Goal: Task Accomplishment & Management: Manage account settings

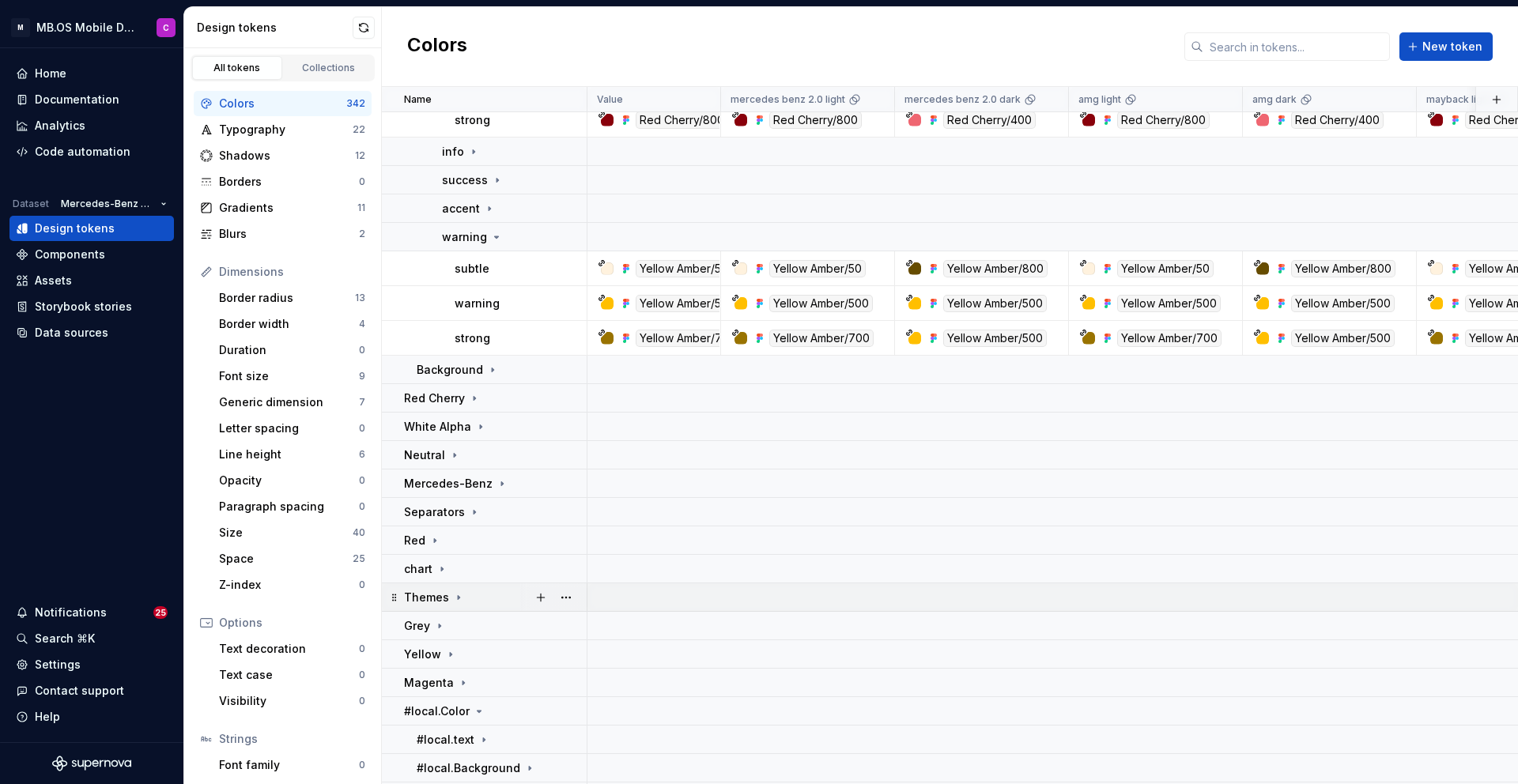
scroll to position [1059, 0]
click at [436, 564] on icon at bounding box center [442, 566] width 13 height 13
click at [460, 590] on icon at bounding box center [465, 594] width 13 height 13
click at [483, 621] on icon at bounding box center [488, 623] width 13 height 13
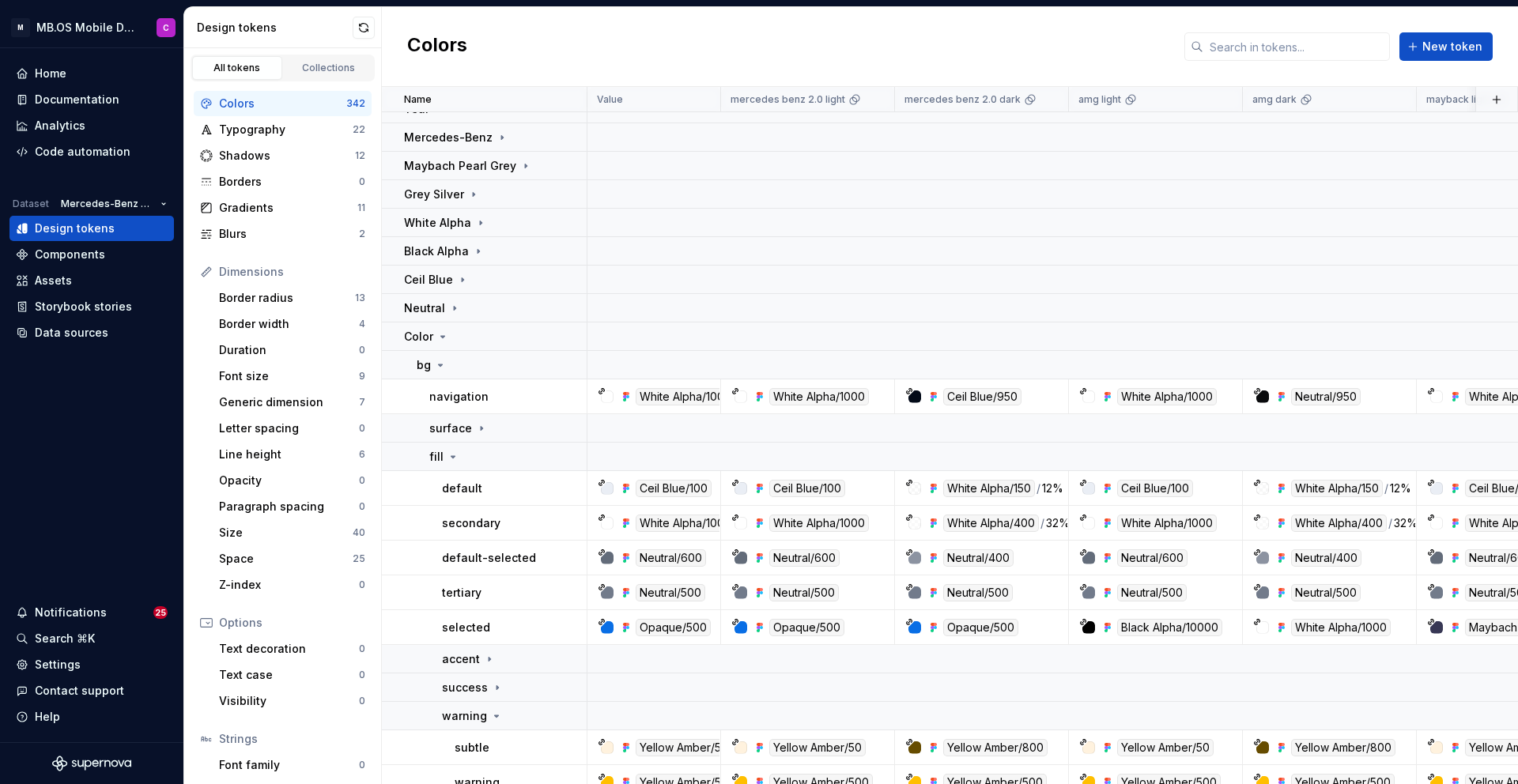
scroll to position [0, 0]
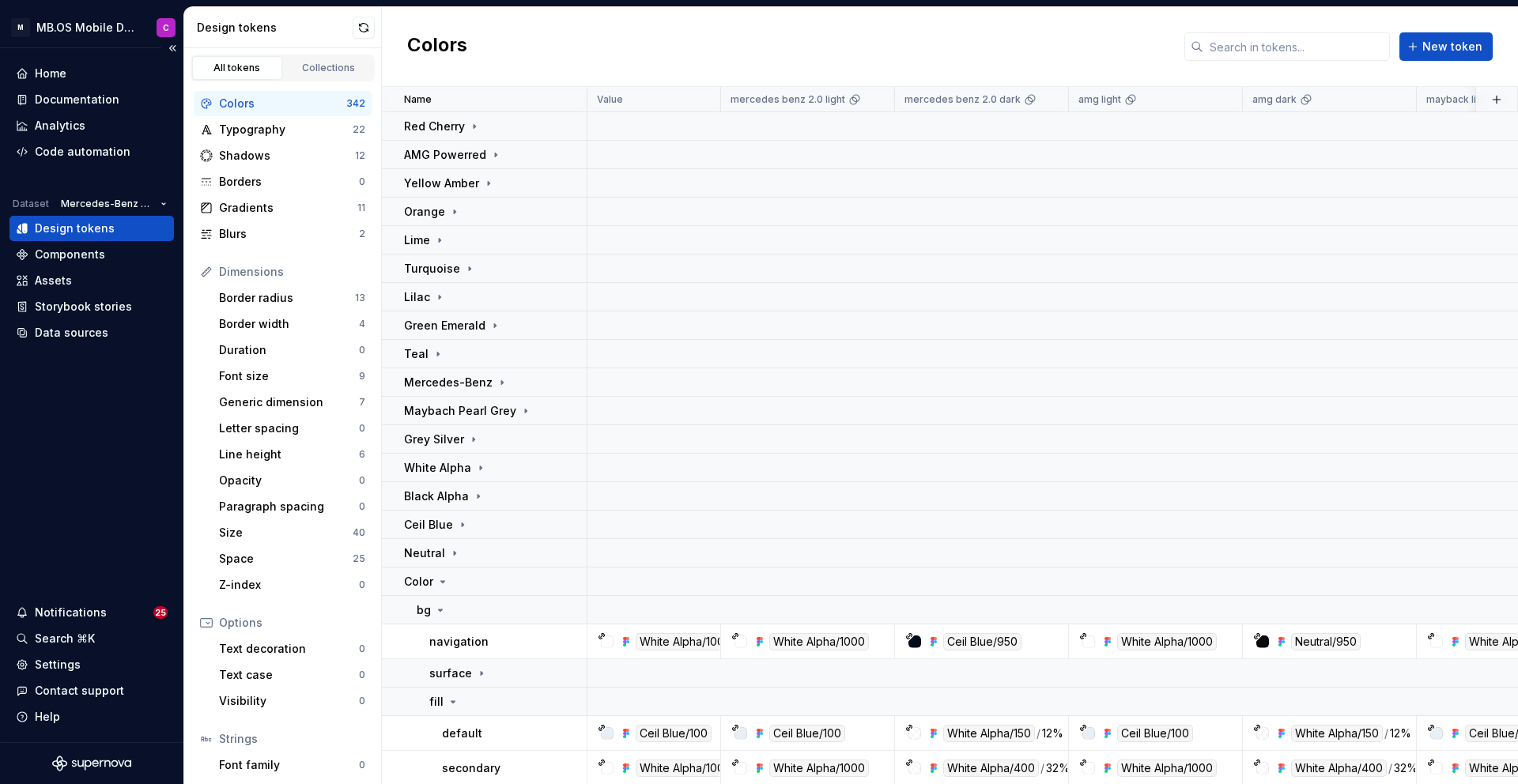
click at [68, 225] on div "Design tokens" at bounding box center [75, 228] width 80 height 16
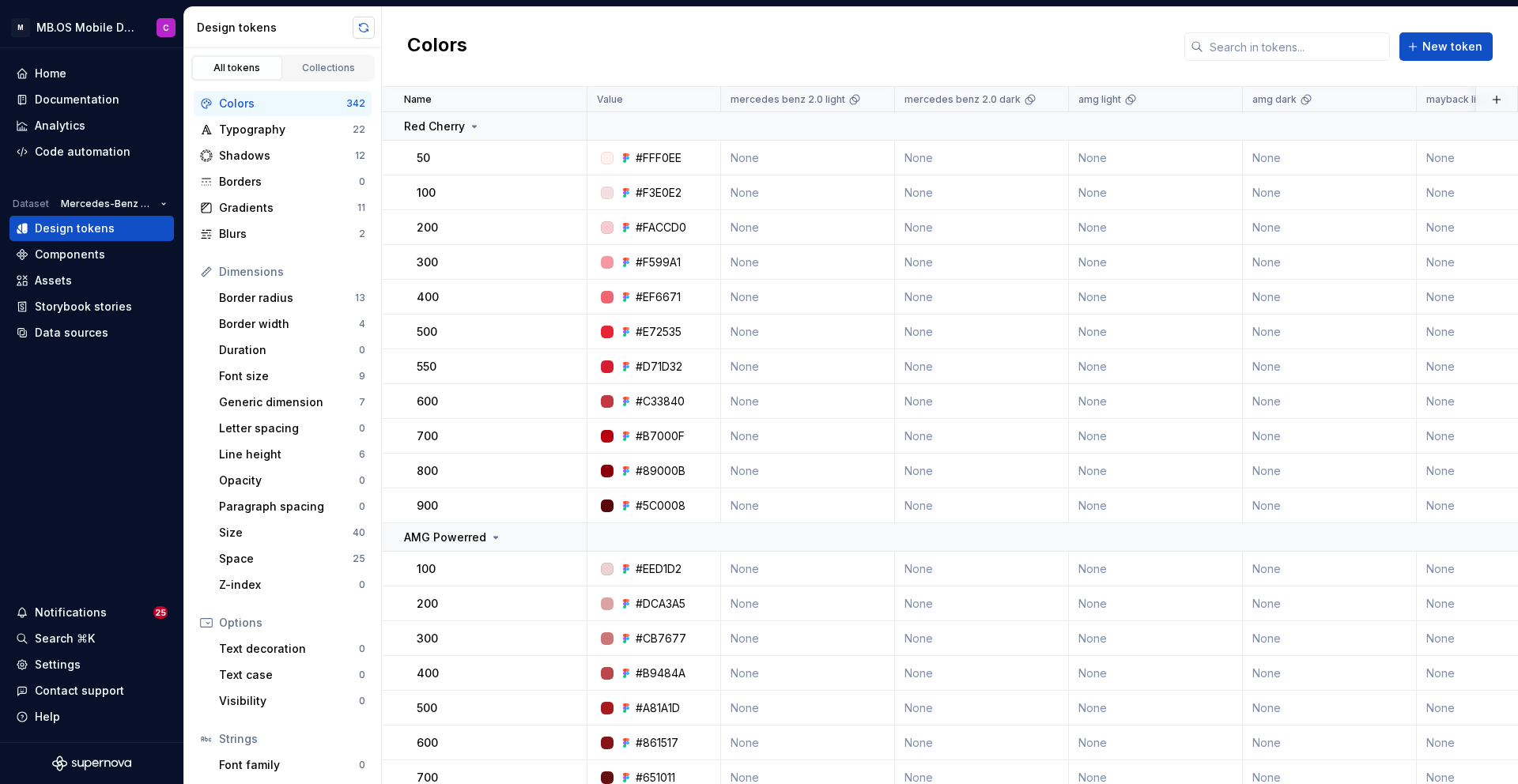
click at [362, 28] on button "button" at bounding box center [363, 28] width 23 height 23
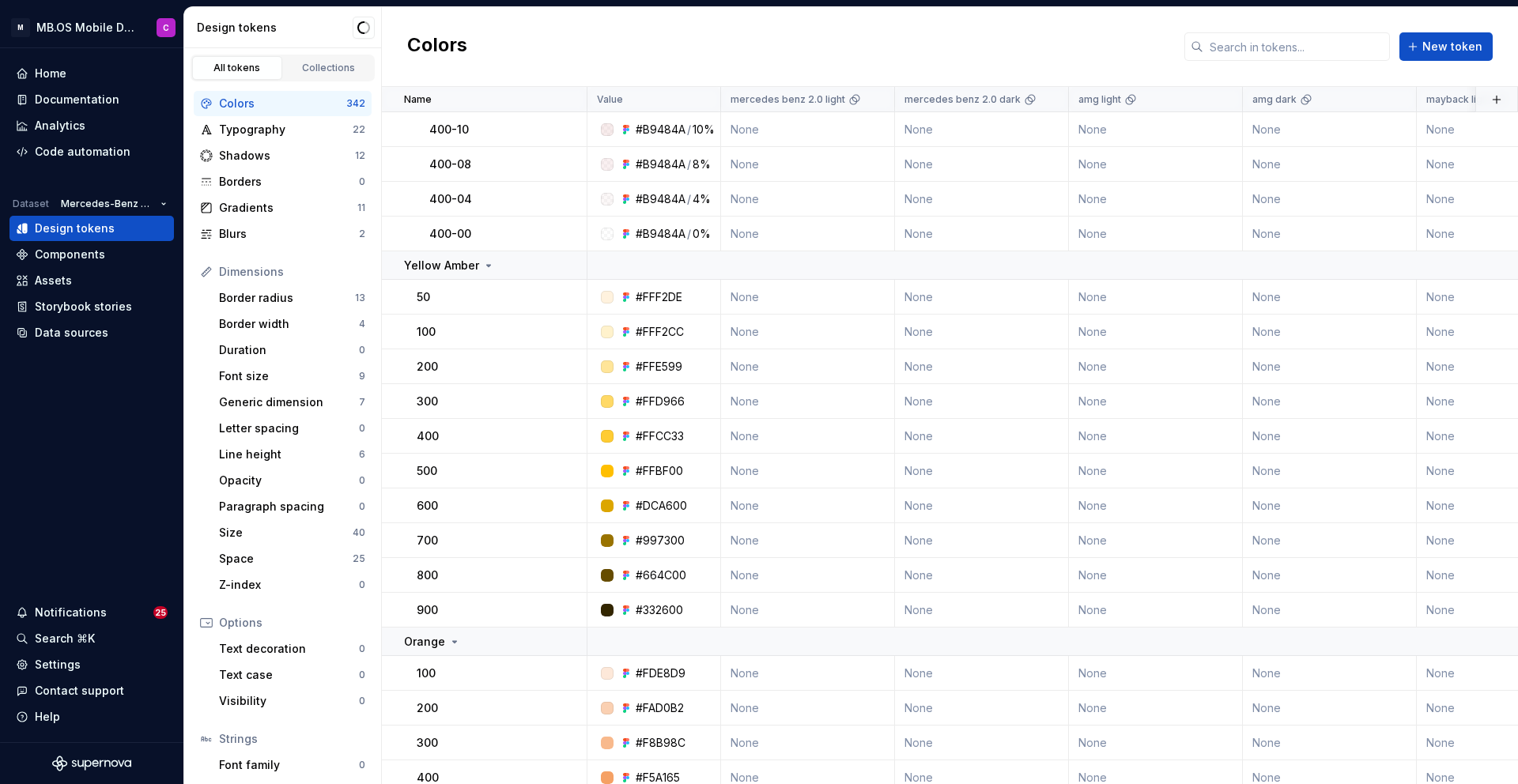
scroll to position [726, 0]
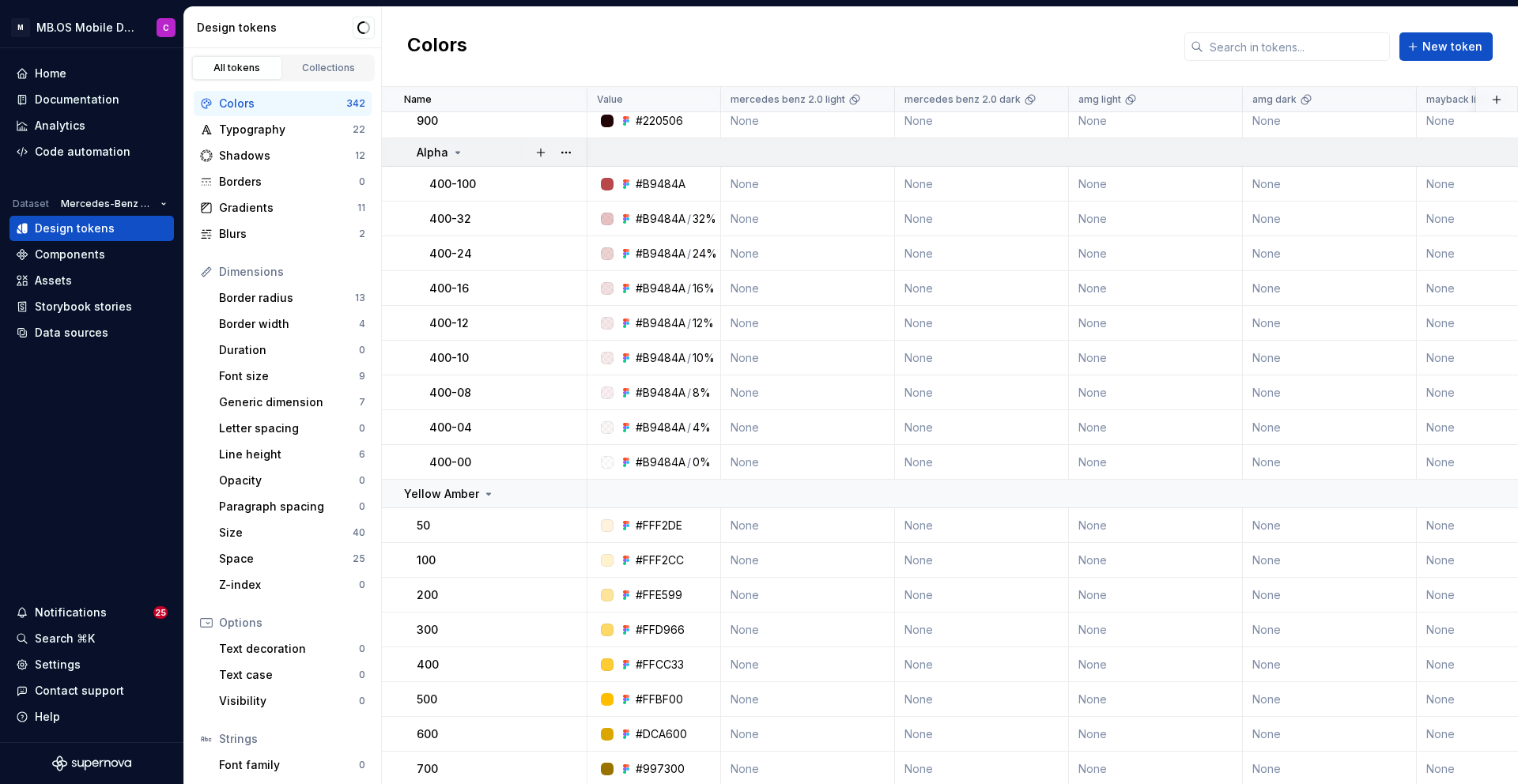
click at [456, 146] on icon at bounding box center [458, 152] width 13 height 13
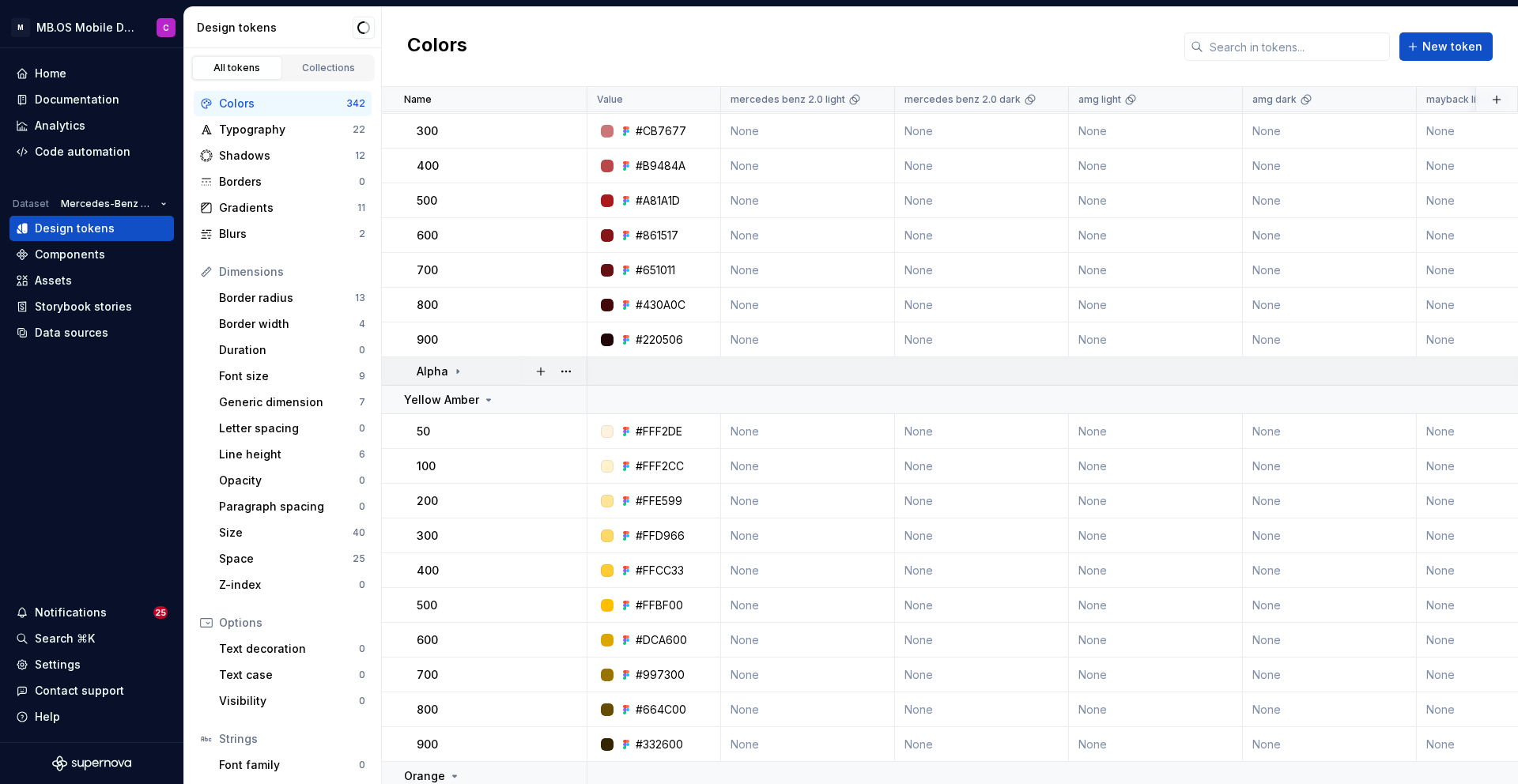
scroll to position [0, 0]
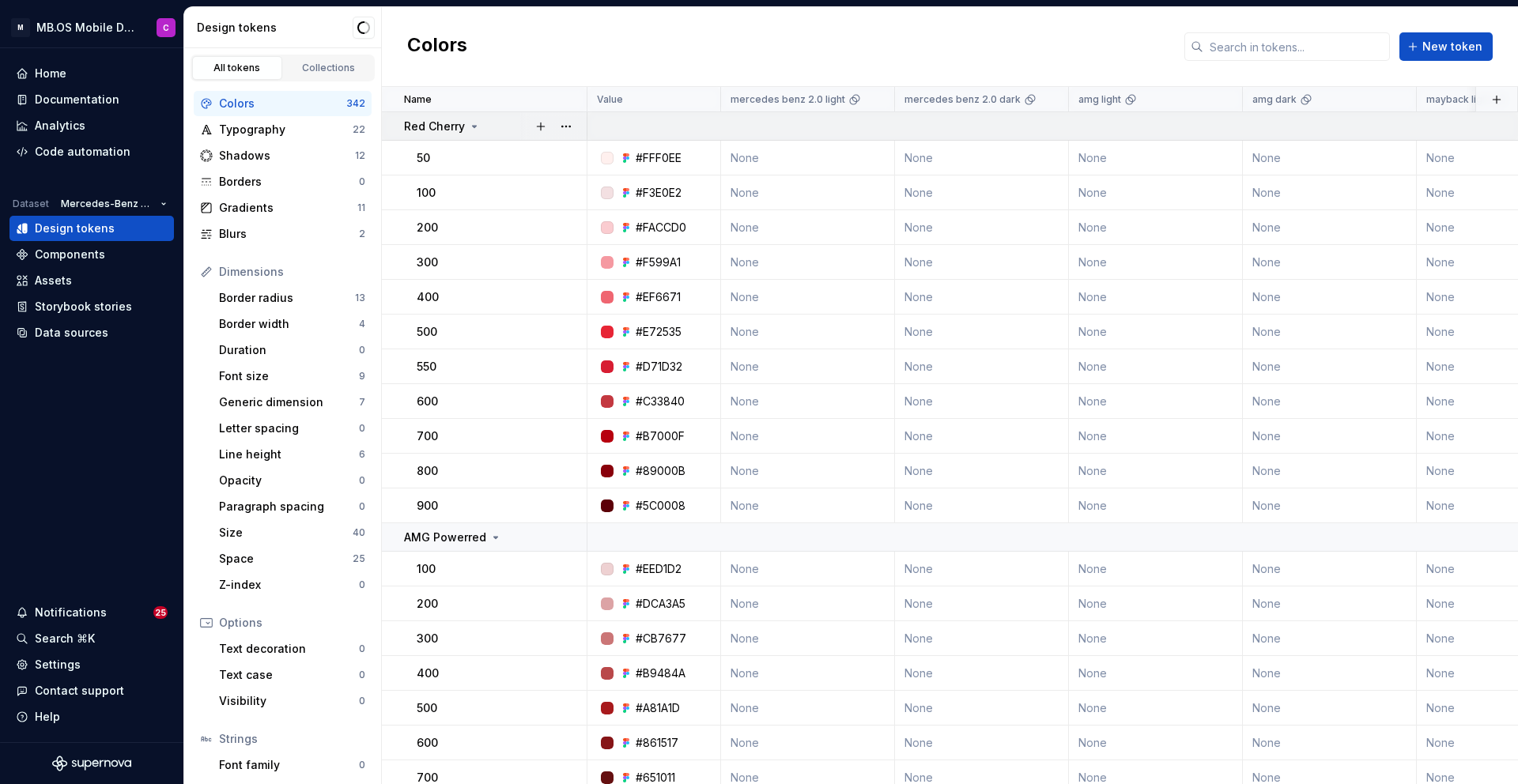
click at [470, 130] on icon at bounding box center [473, 126] width 13 height 13
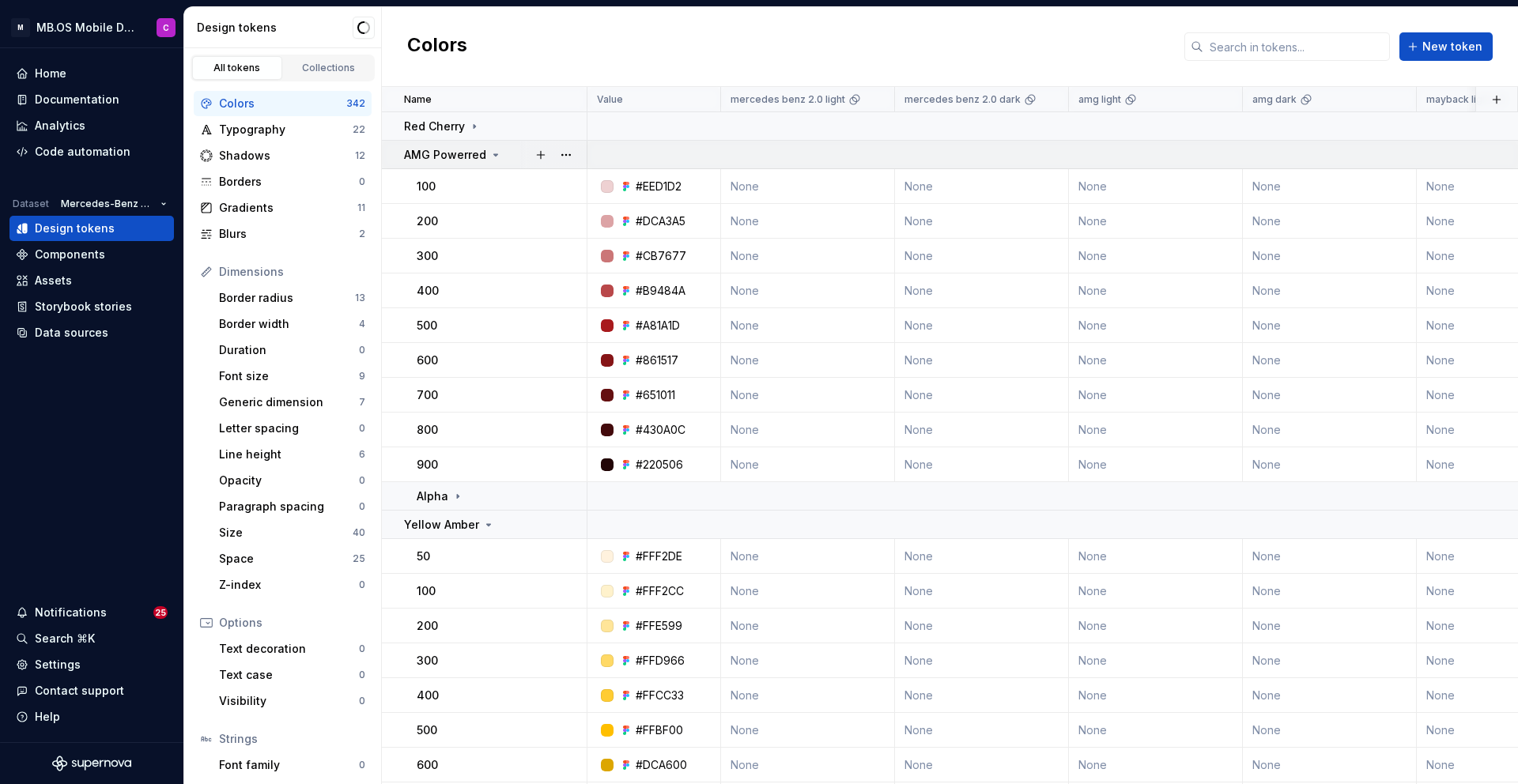
click at [489, 159] on icon at bounding box center [495, 154] width 13 height 13
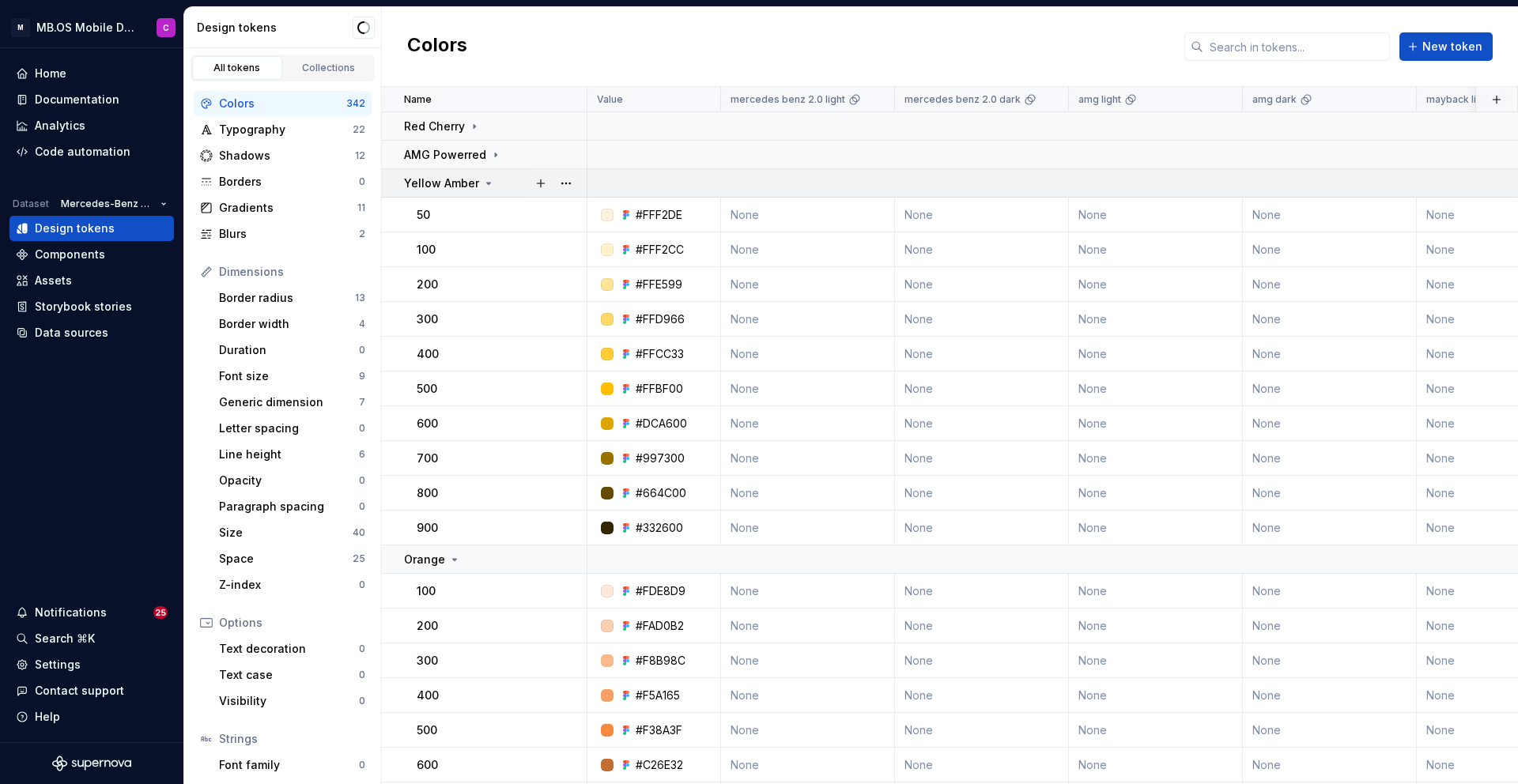
click at [487, 186] on icon at bounding box center [488, 183] width 13 height 13
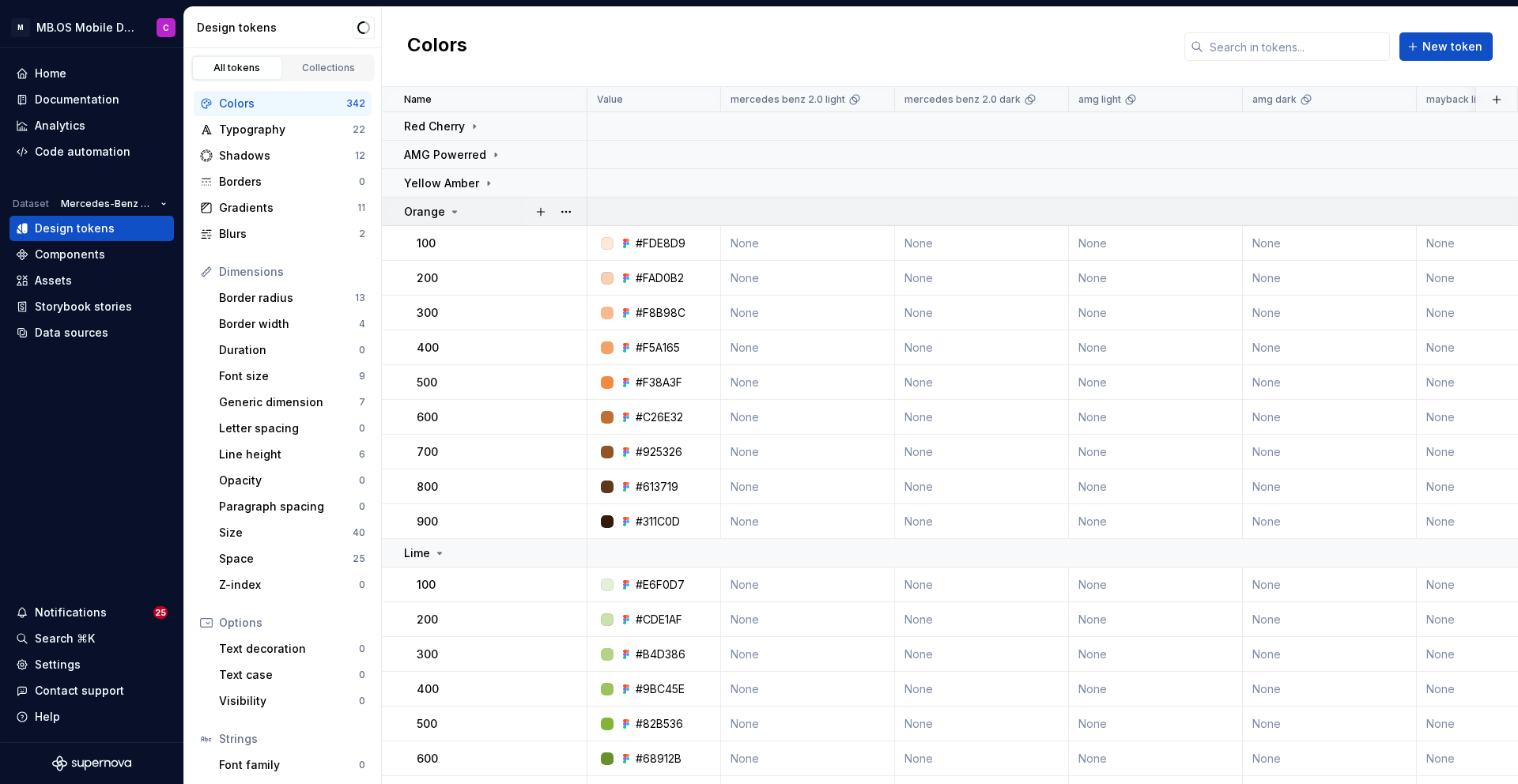
click at [463, 216] on div "Orange" at bounding box center [495, 211] width 182 height 16
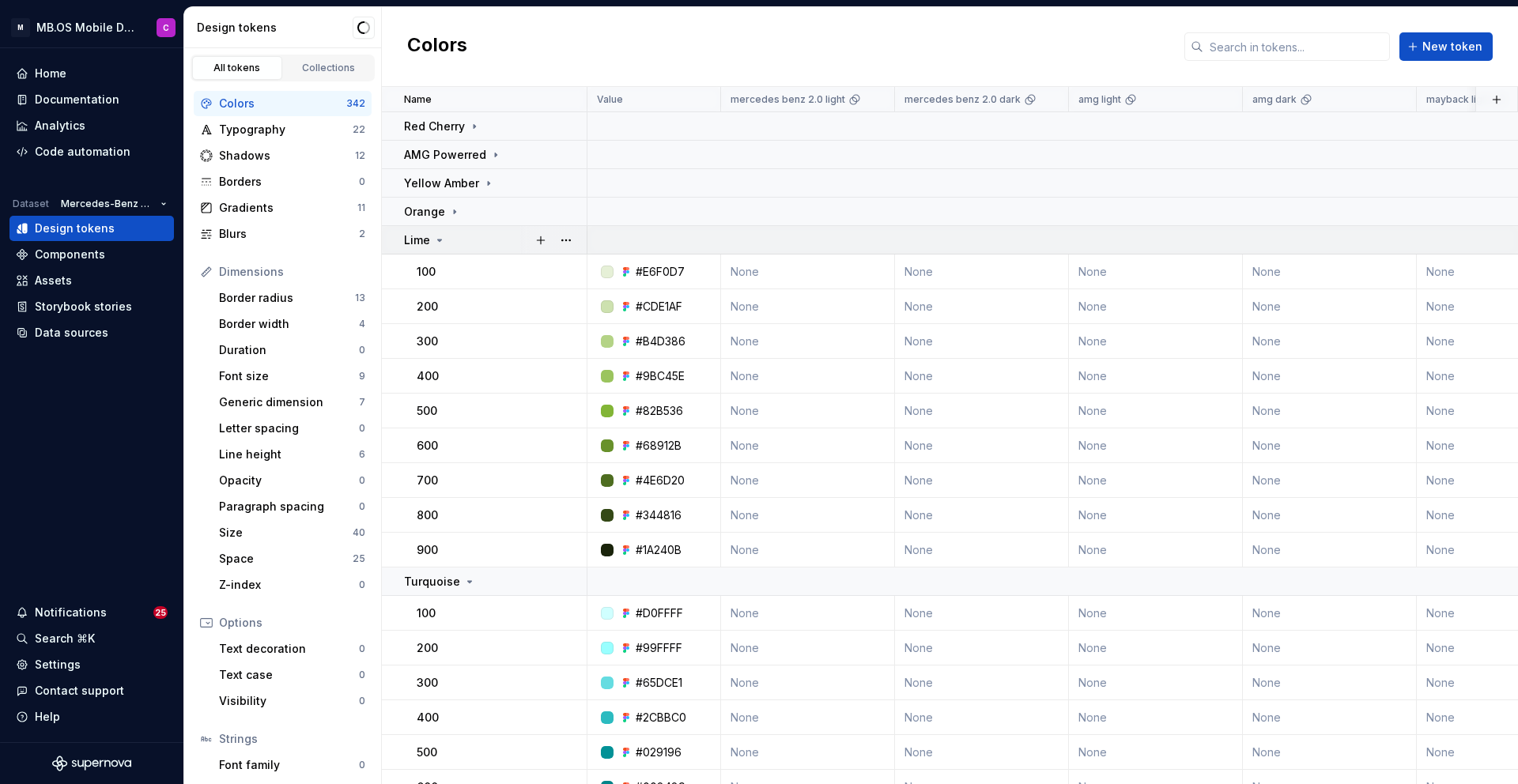
click at [442, 245] on icon at bounding box center [439, 240] width 13 height 13
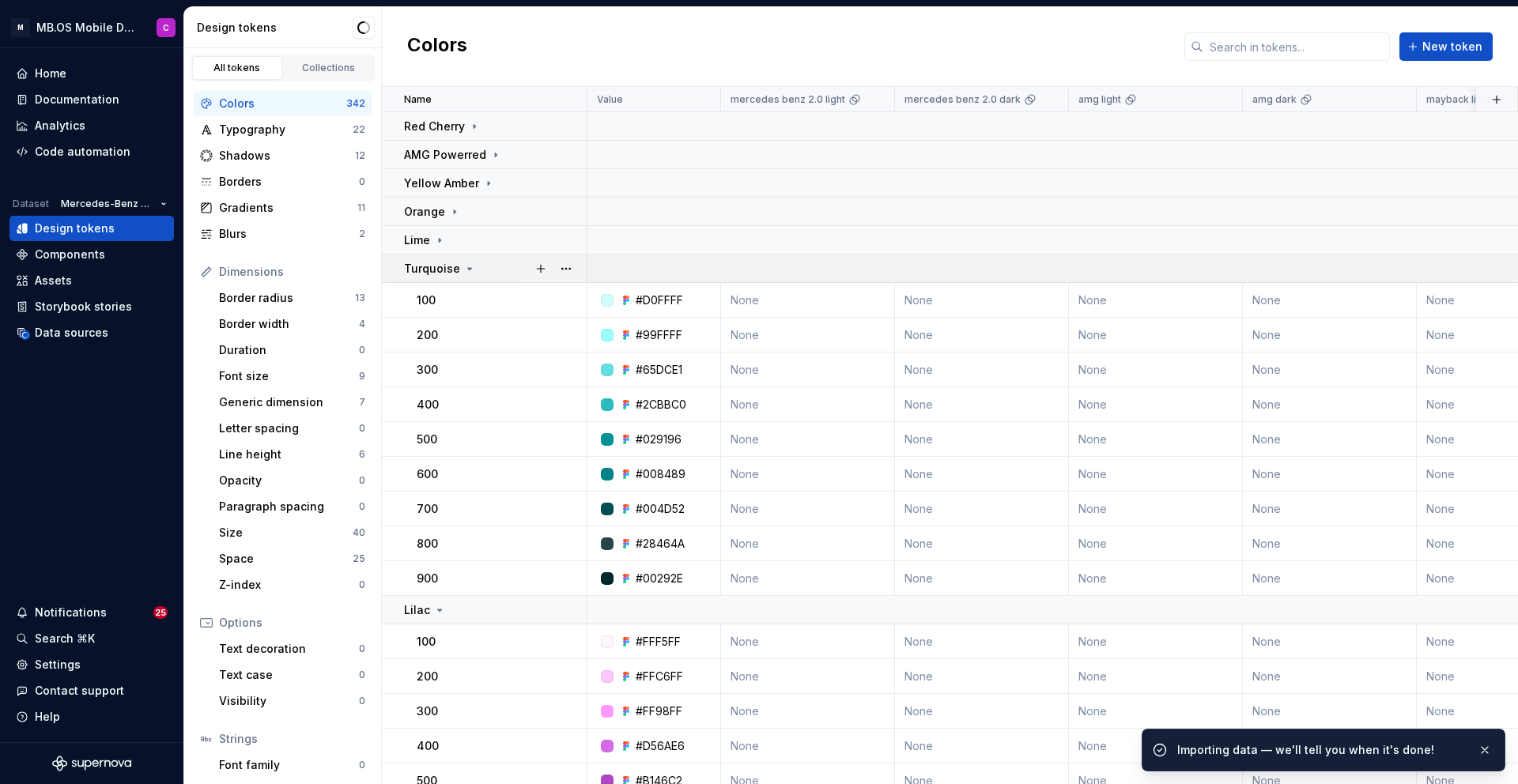
click at [463, 270] on icon at bounding box center [469, 268] width 13 height 13
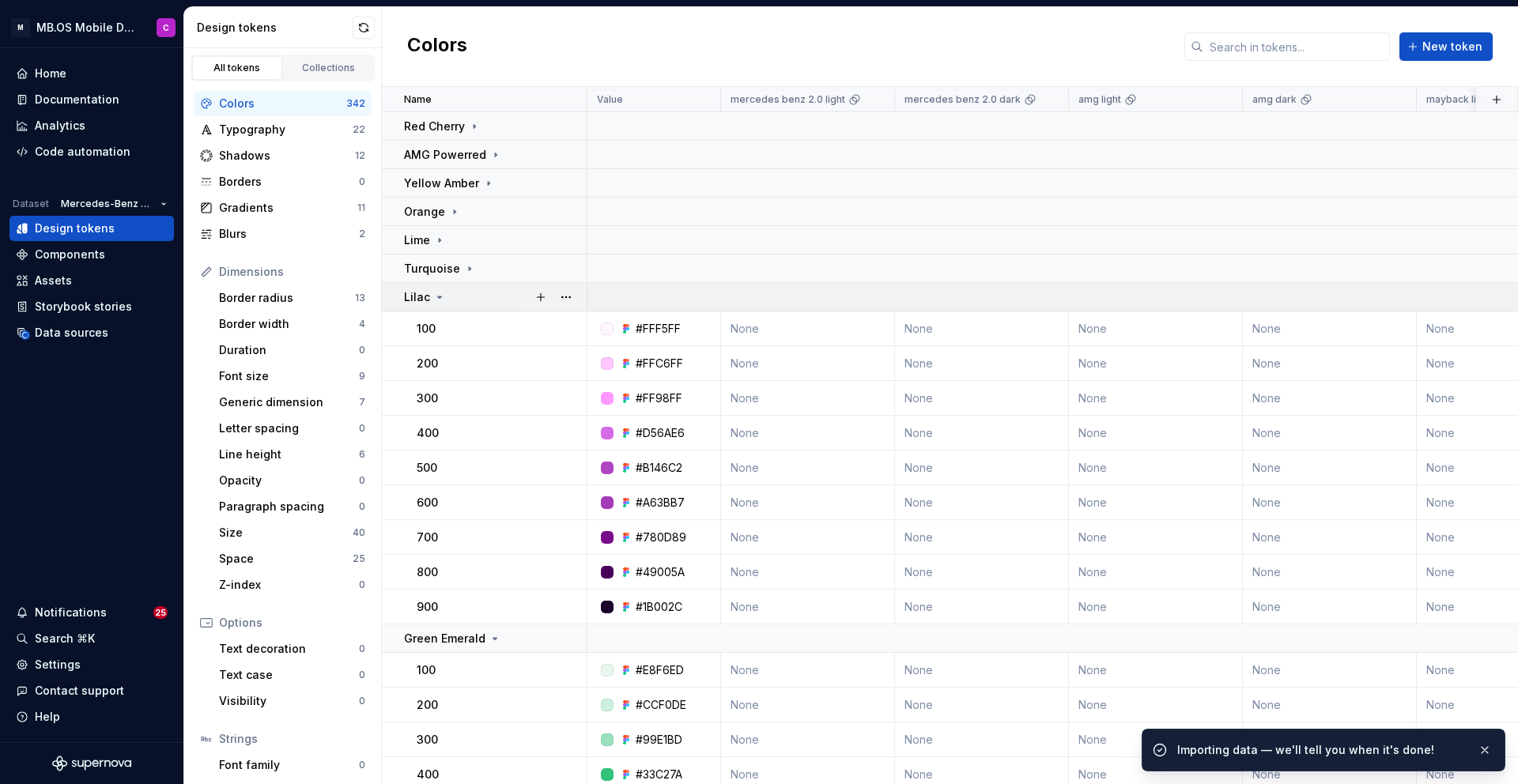
click at [444, 296] on div "Lilac" at bounding box center [495, 297] width 182 height 16
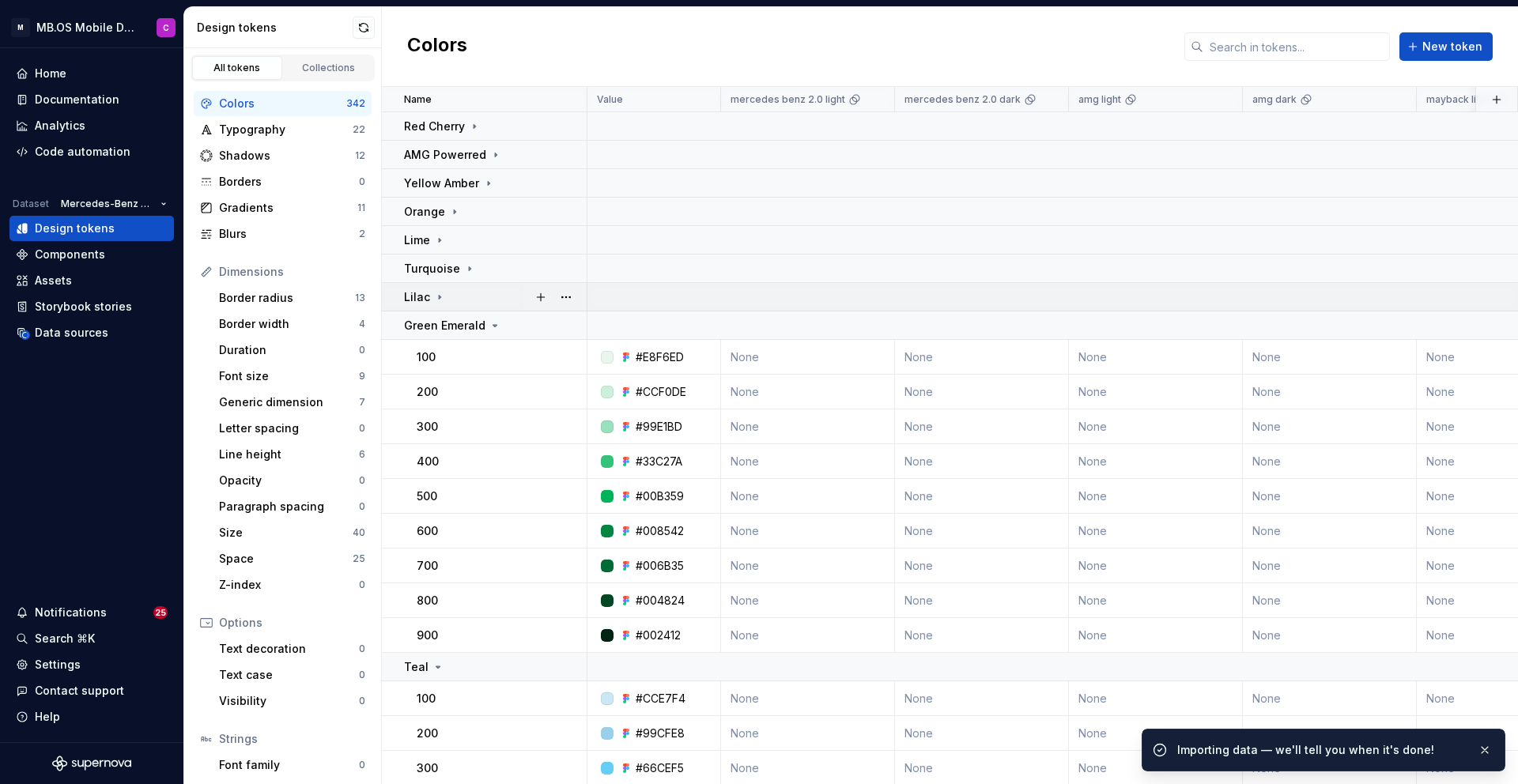
scroll to position [43, 0]
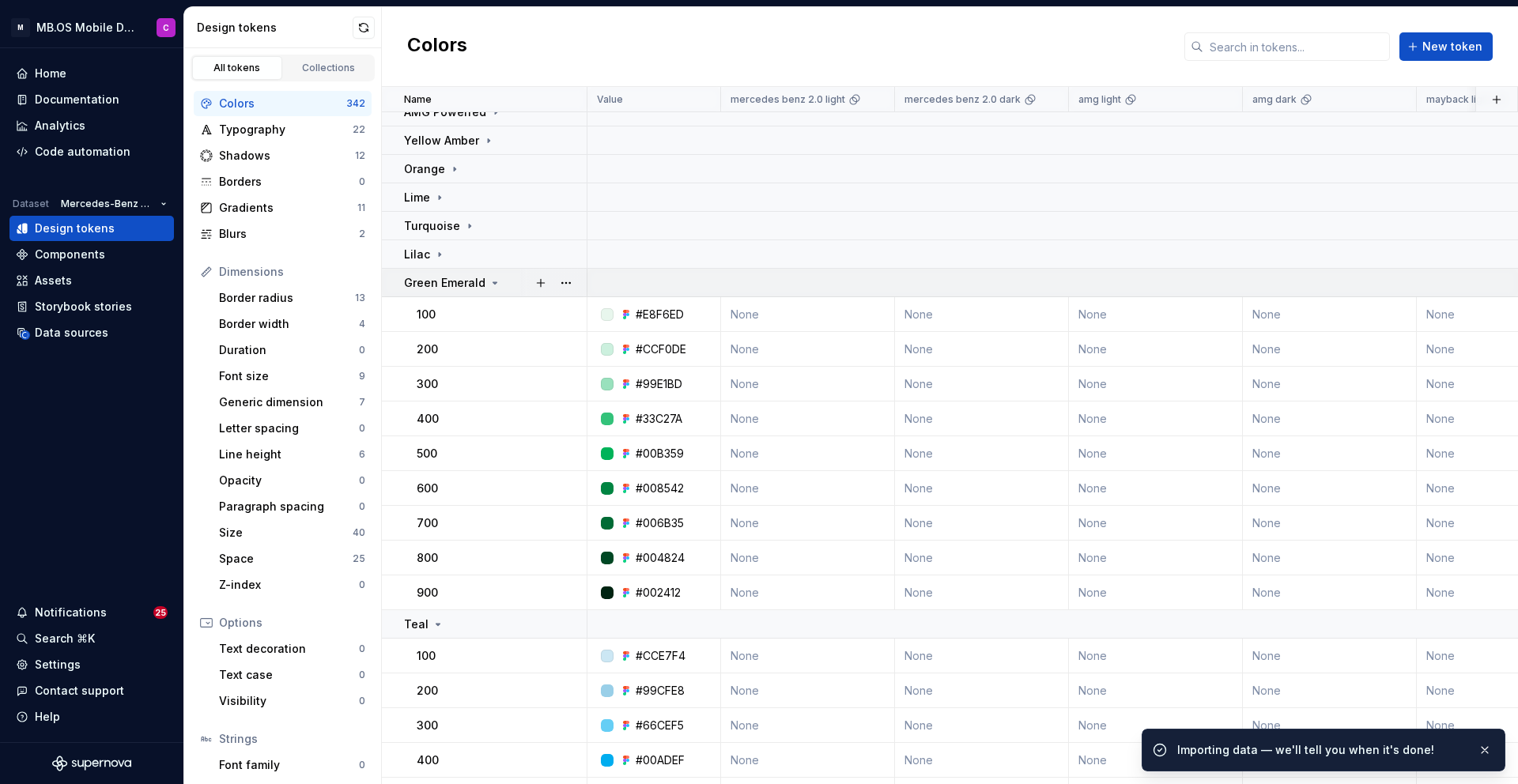
click at [494, 280] on icon at bounding box center [494, 282] width 13 height 13
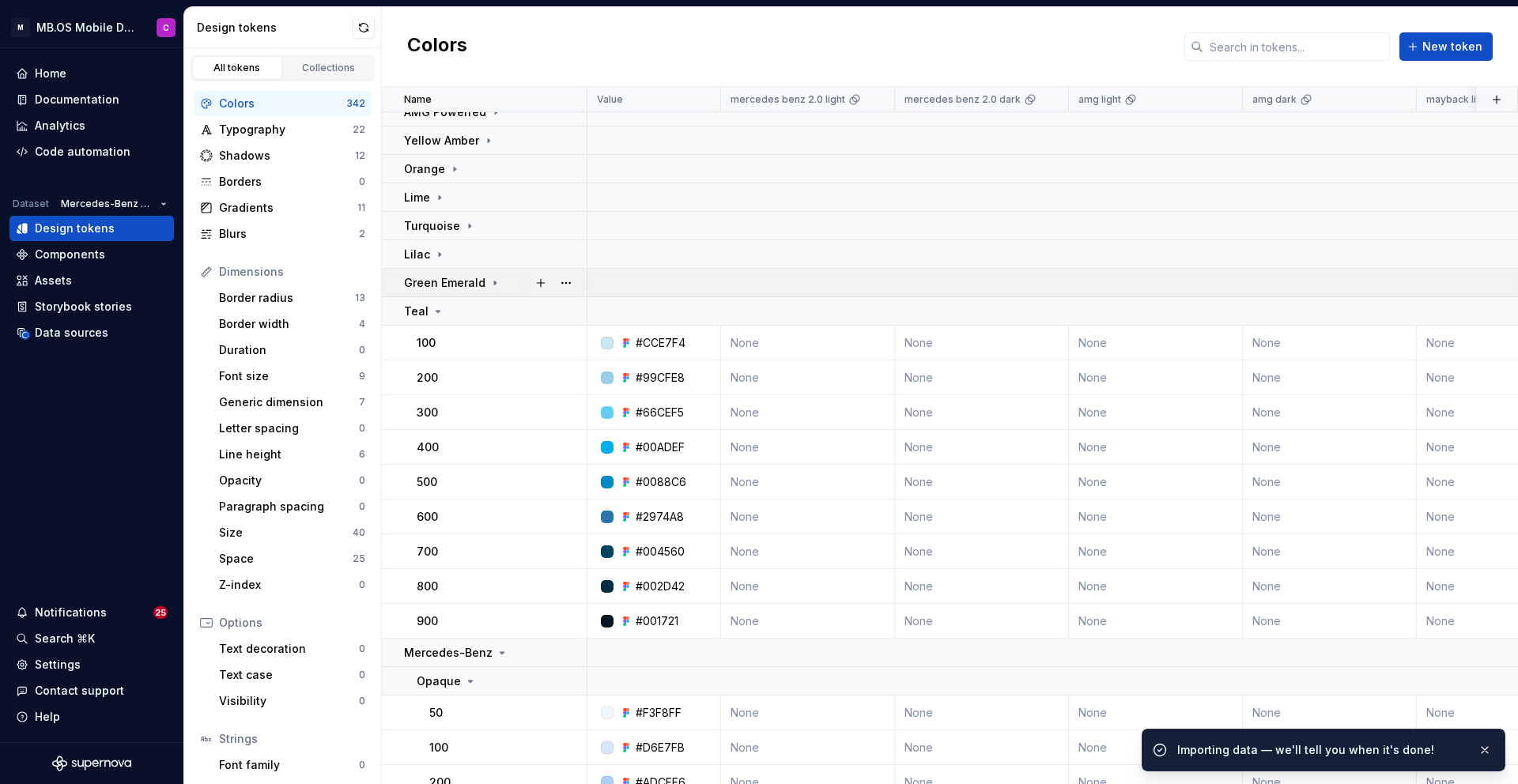
scroll to position [130, 0]
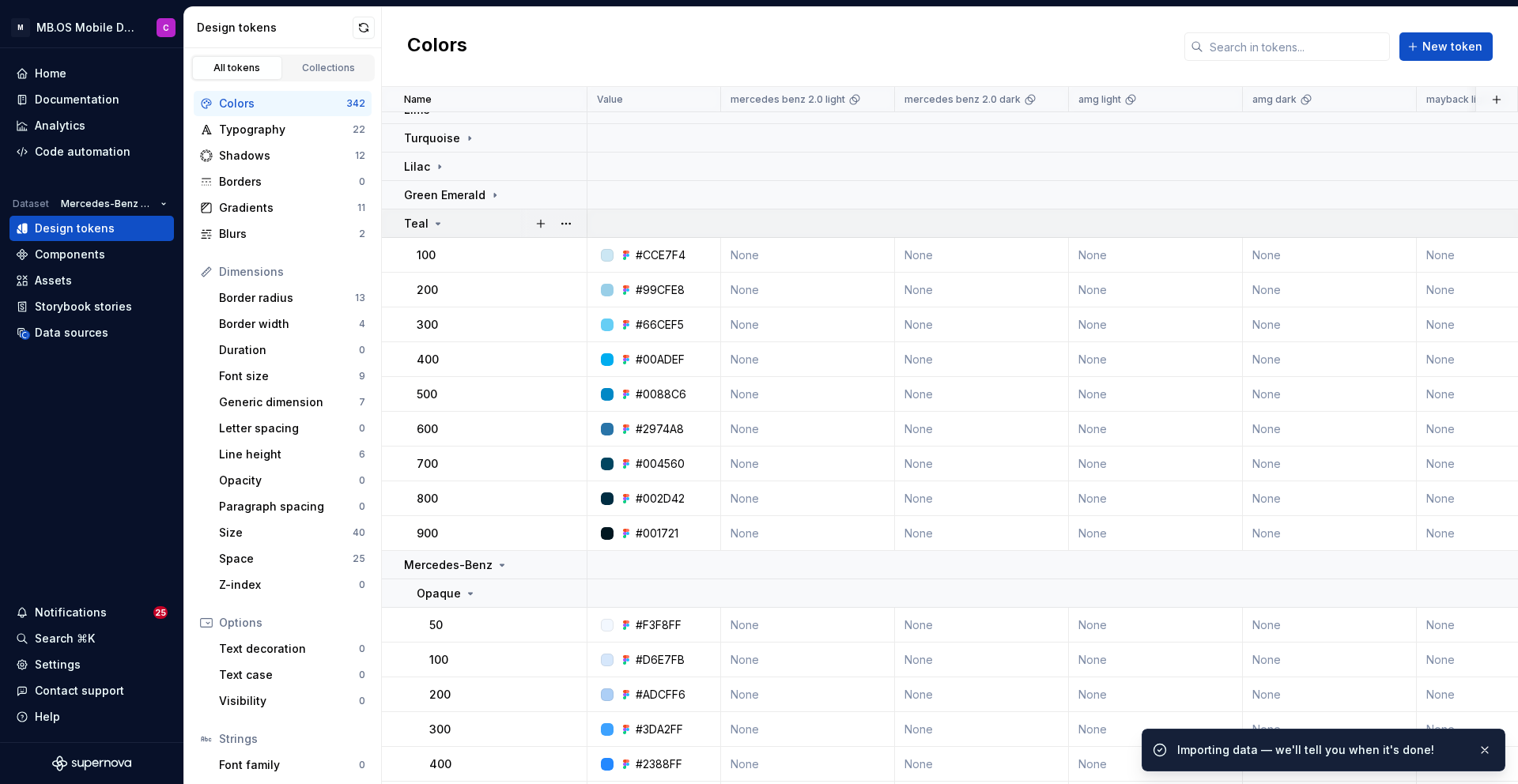
click at [436, 226] on icon at bounding box center [438, 223] width 13 height 13
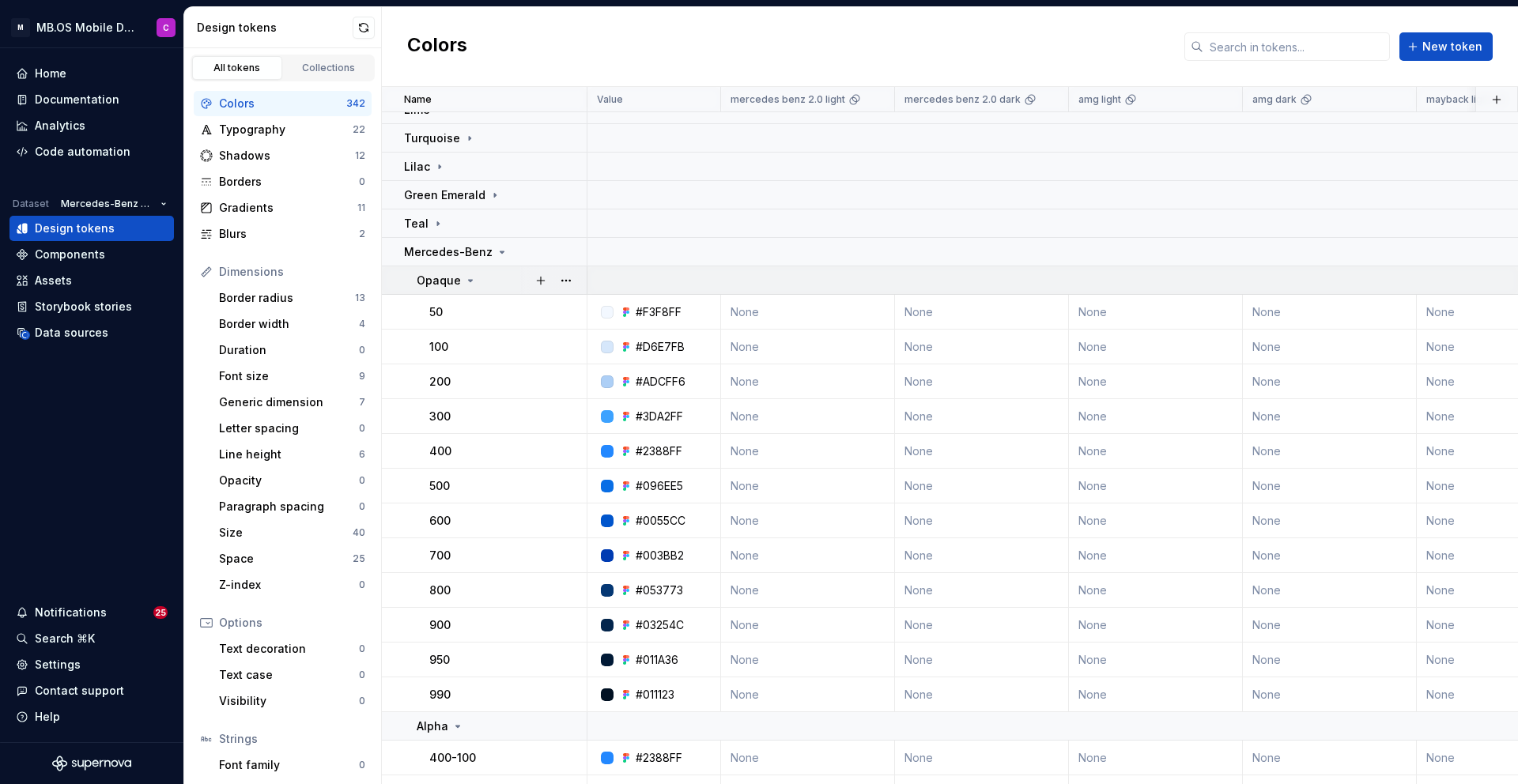
click at [466, 281] on icon at bounding box center [470, 281] width 13 height 13
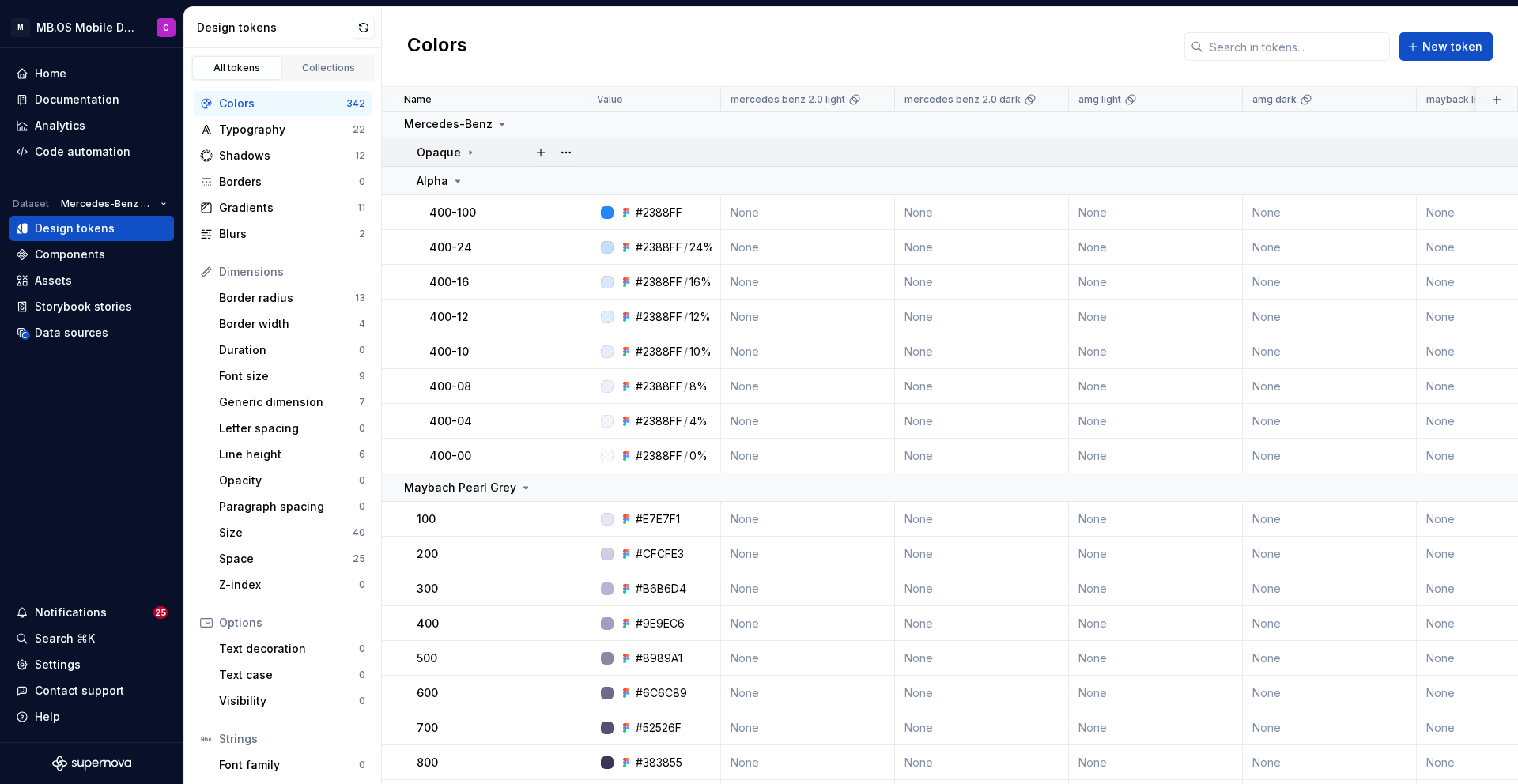
scroll to position [260, 0]
click at [454, 173] on icon at bounding box center [458, 178] width 13 height 13
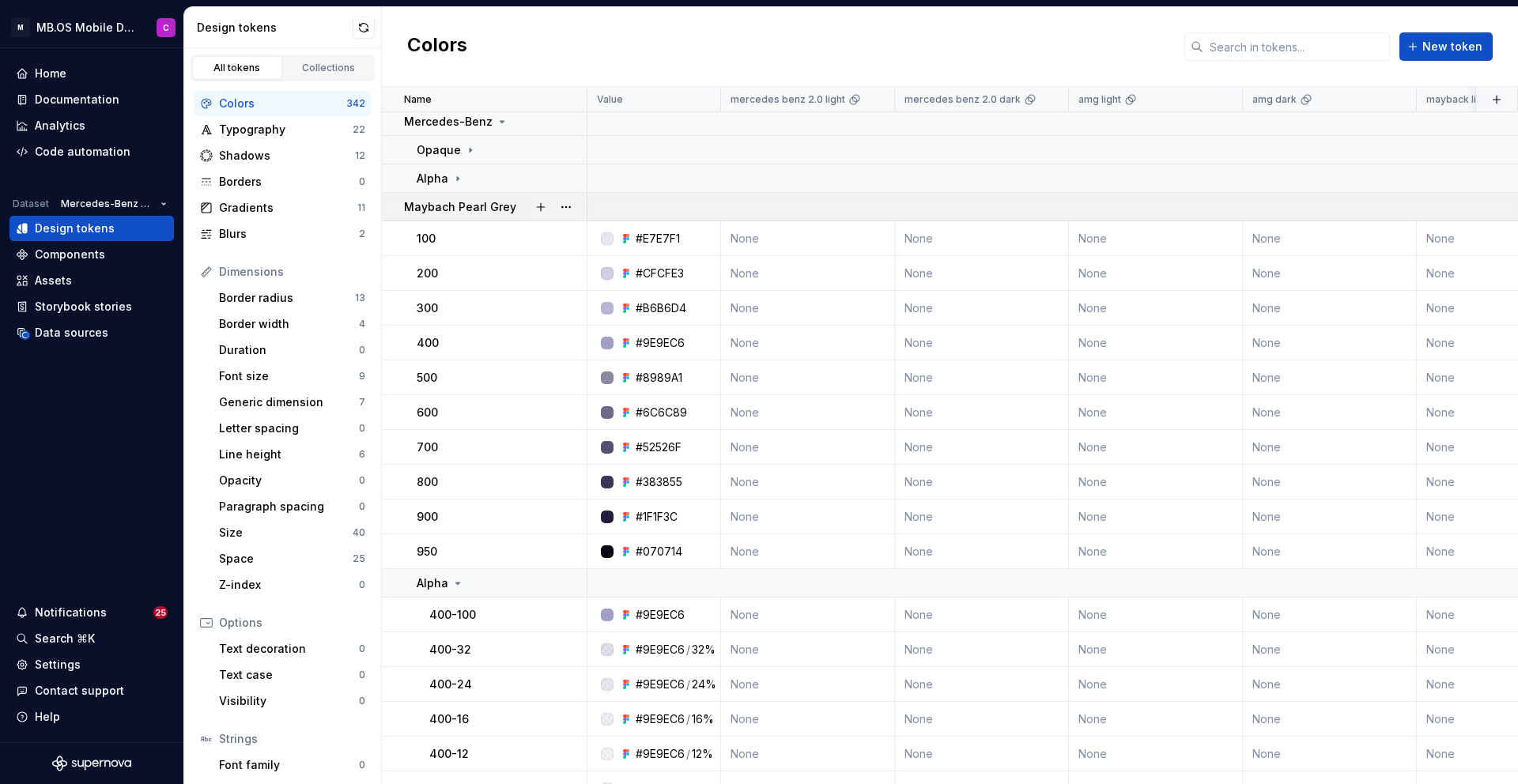
click at [522, 206] on div at bounding box center [554, 206] width 67 height 28
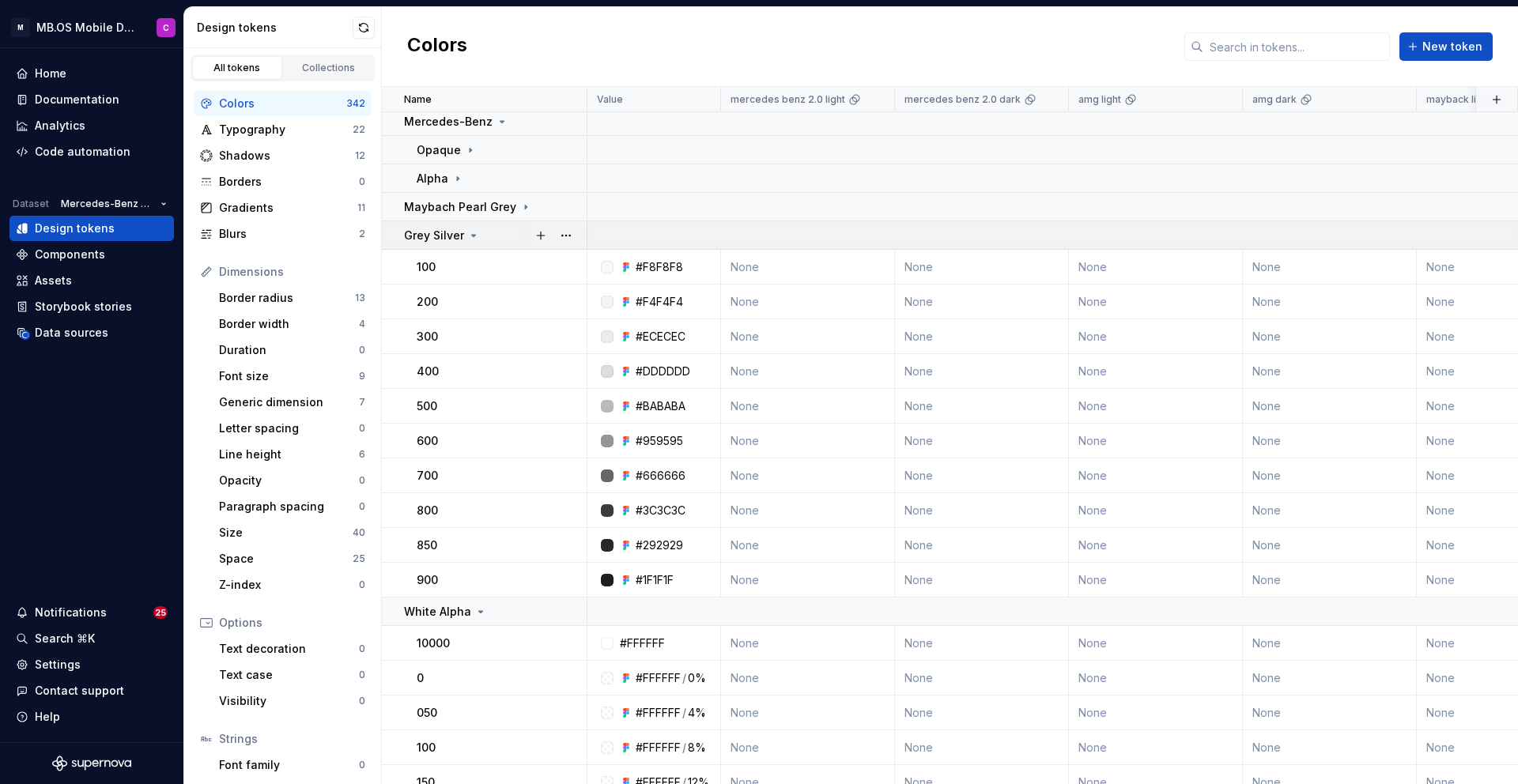
click at [472, 235] on icon at bounding box center [473, 235] width 4 height 2
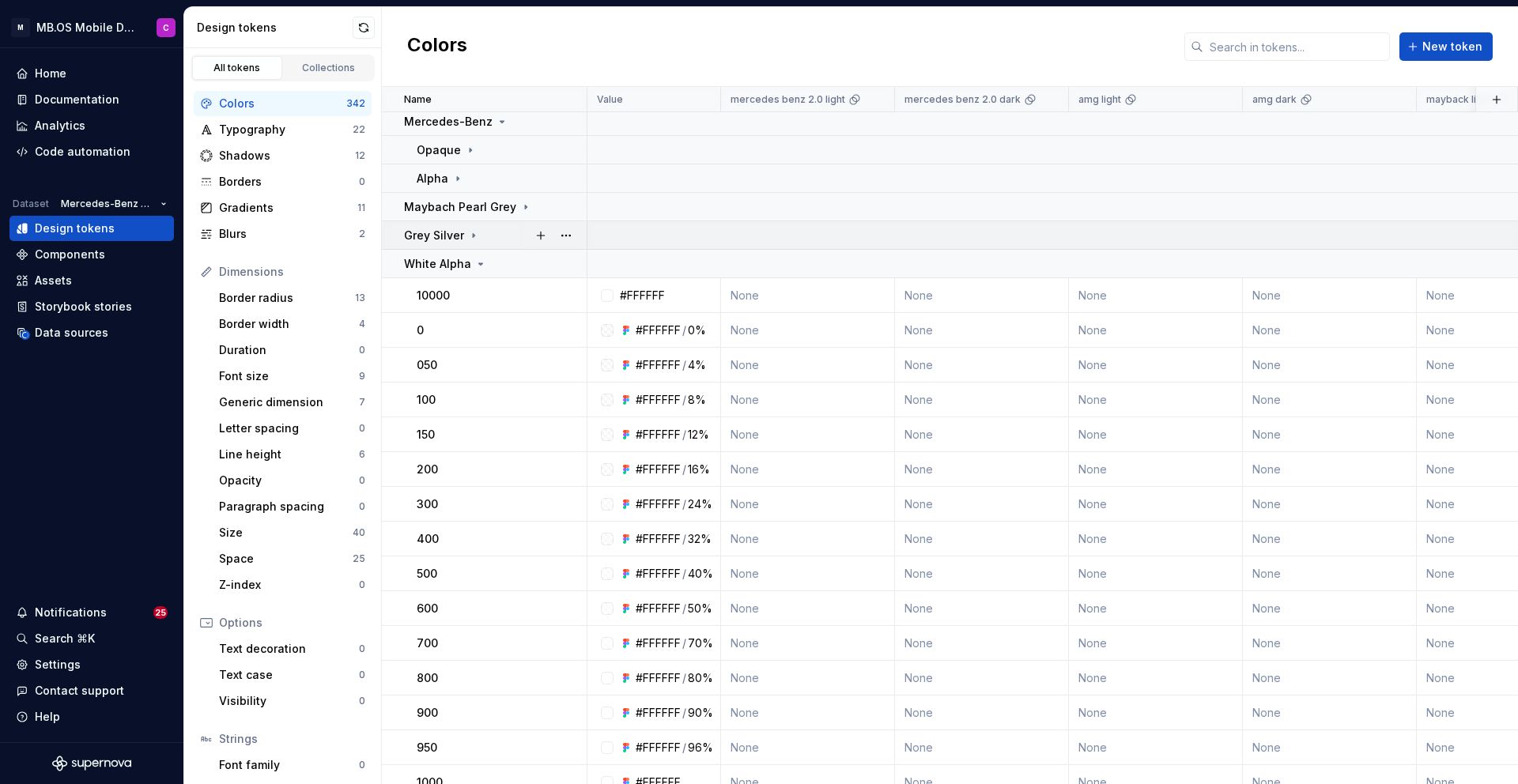
scroll to position [365, 0]
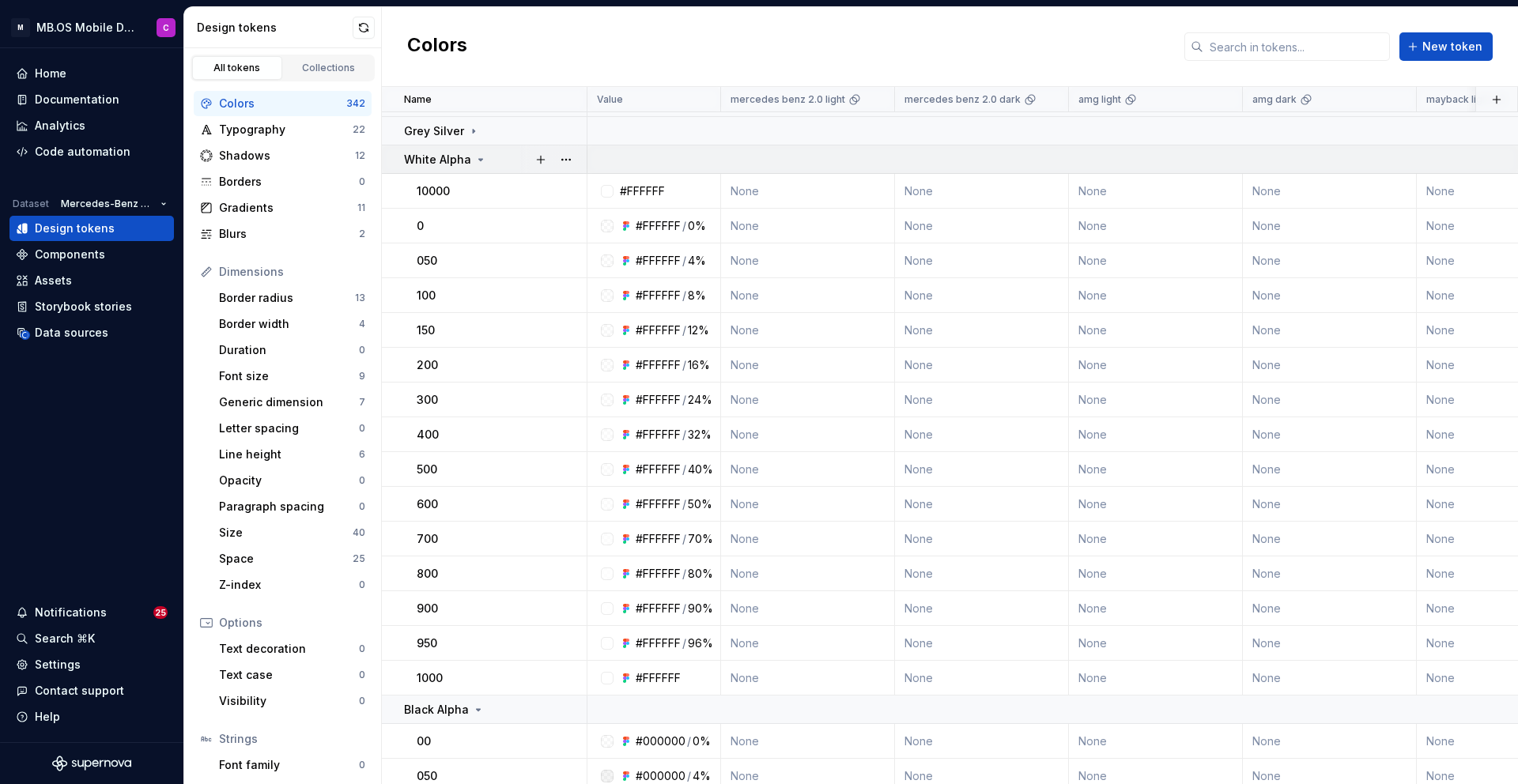
click at [476, 161] on icon at bounding box center [480, 159] width 13 height 13
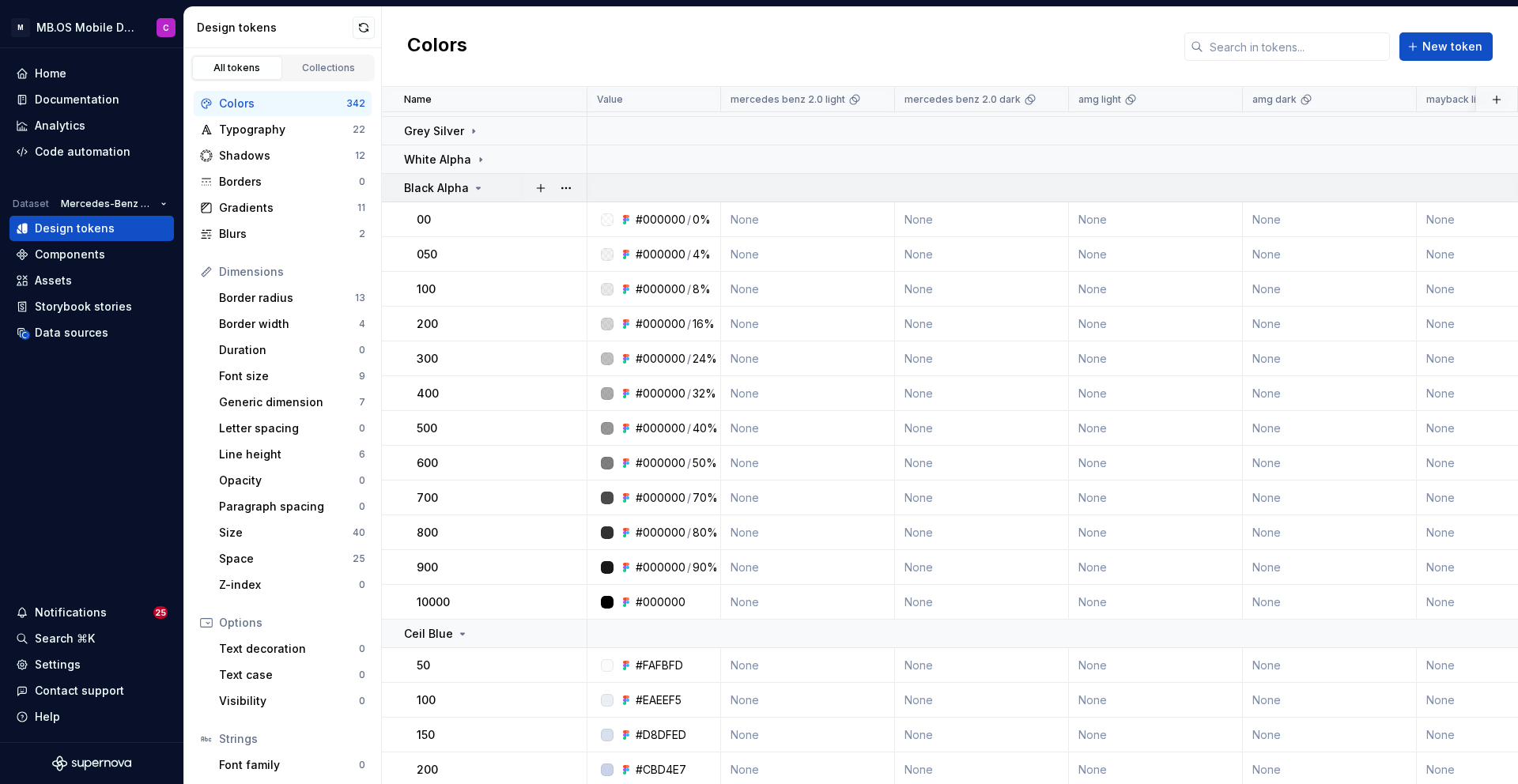
click at [477, 188] on icon at bounding box center [478, 188] width 4 height 2
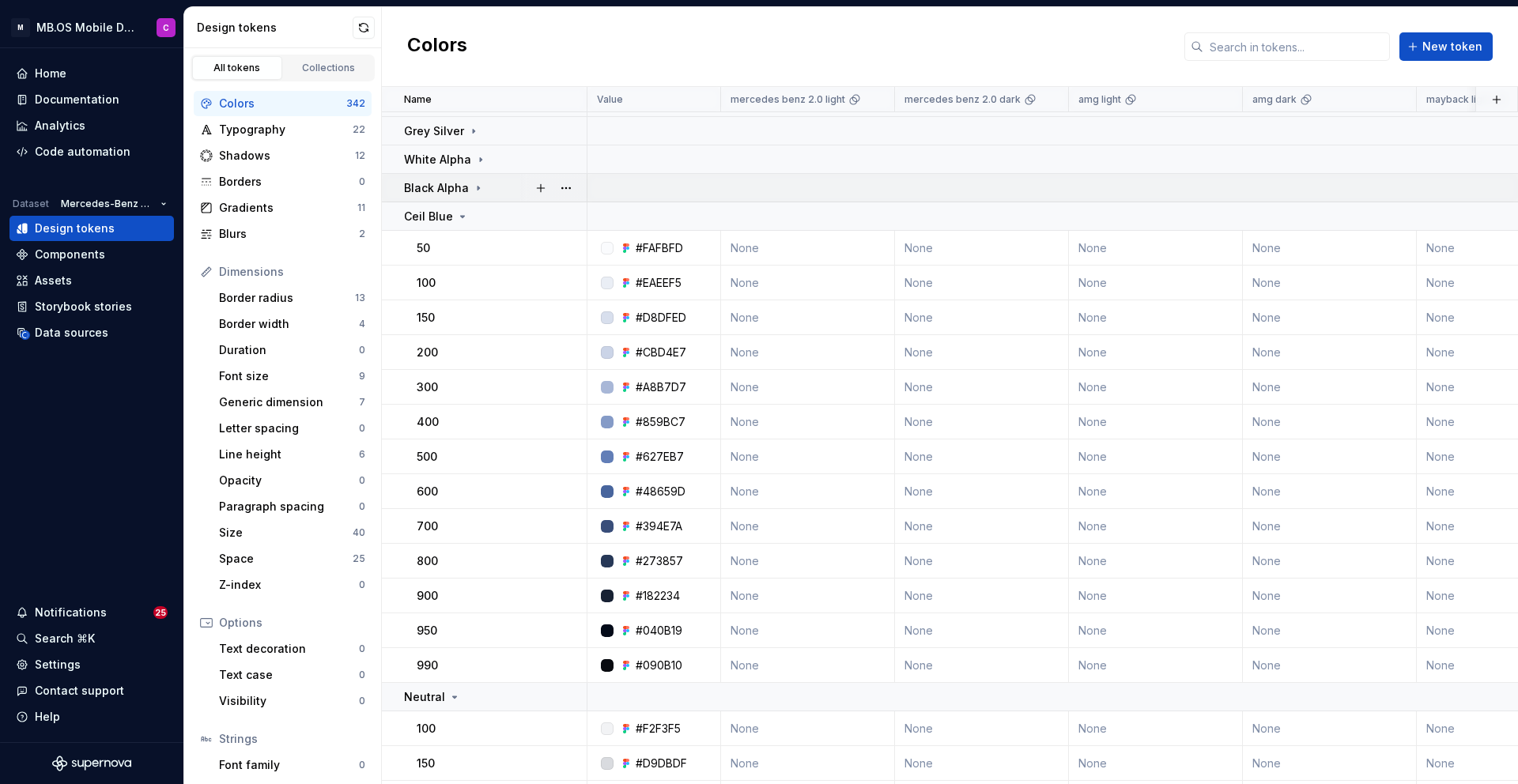
scroll to position [447, 0]
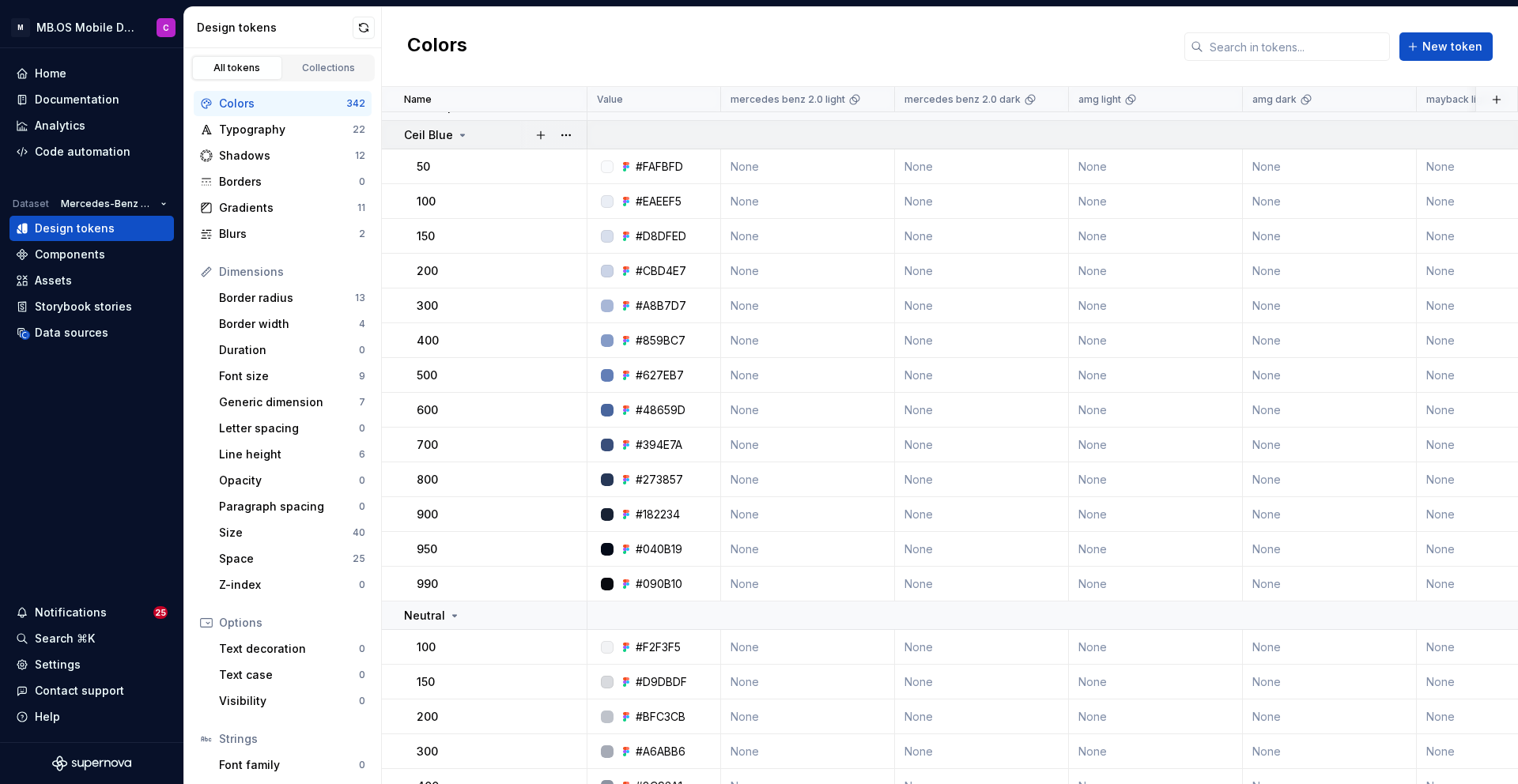
click at [462, 135] on icon at bounding box center [462, 134] width 13 height 13
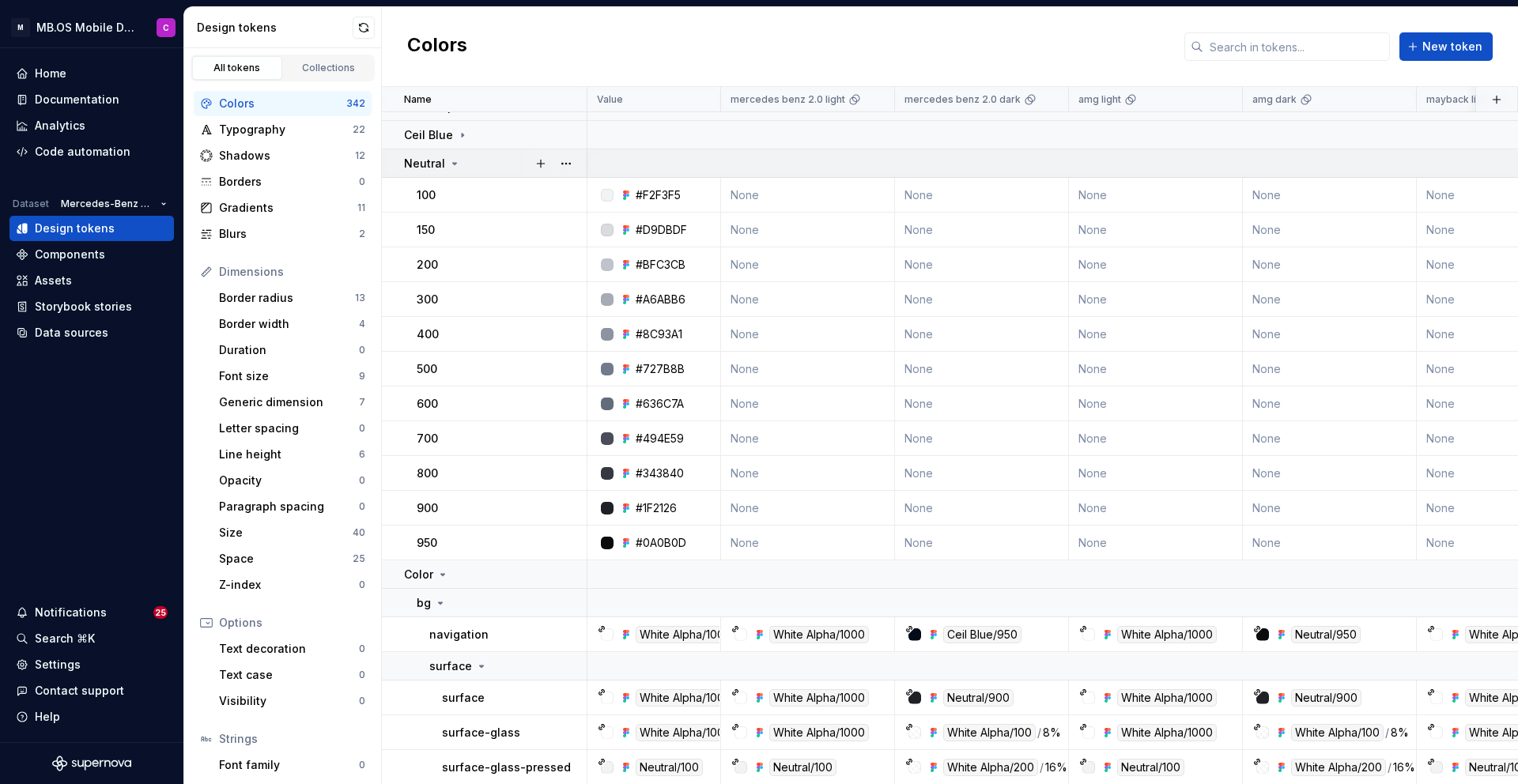
click at [462, 167] on div "Neutral" at bounding box center [495, 164] width 182 height 16
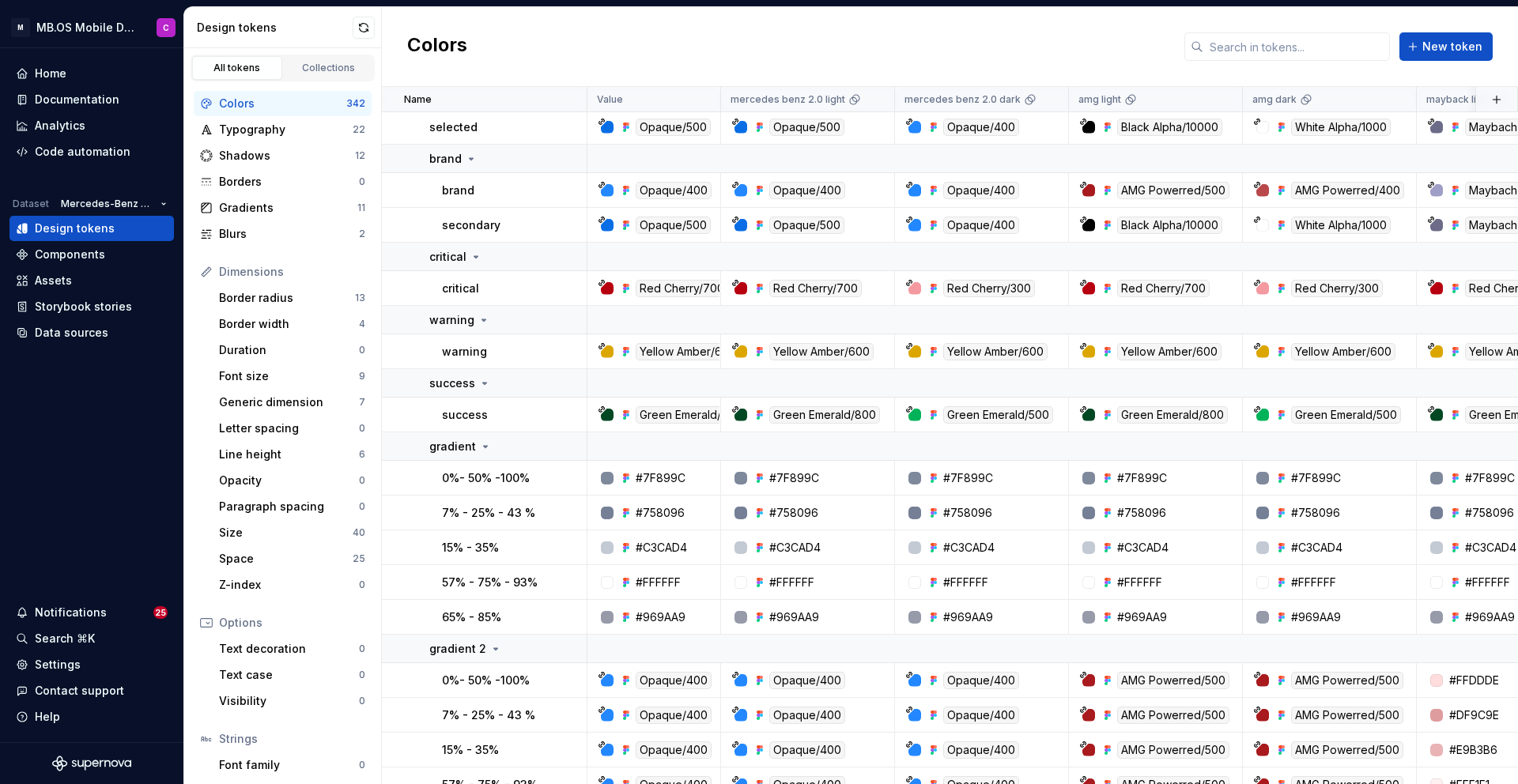
scroll to position [4454, 0]
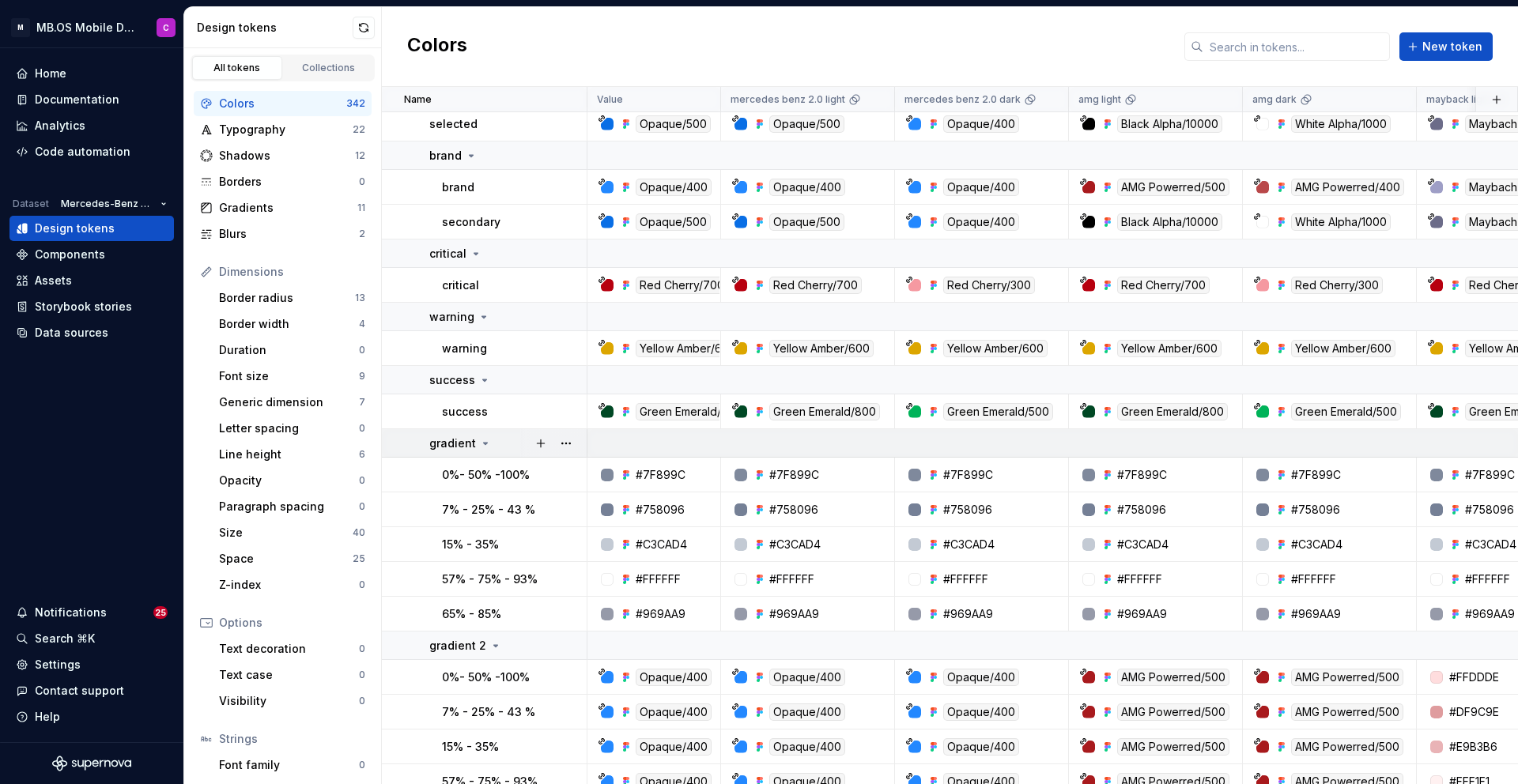
click at [483, 441] on icon at bounding box center [485, 443] width 13 height 13
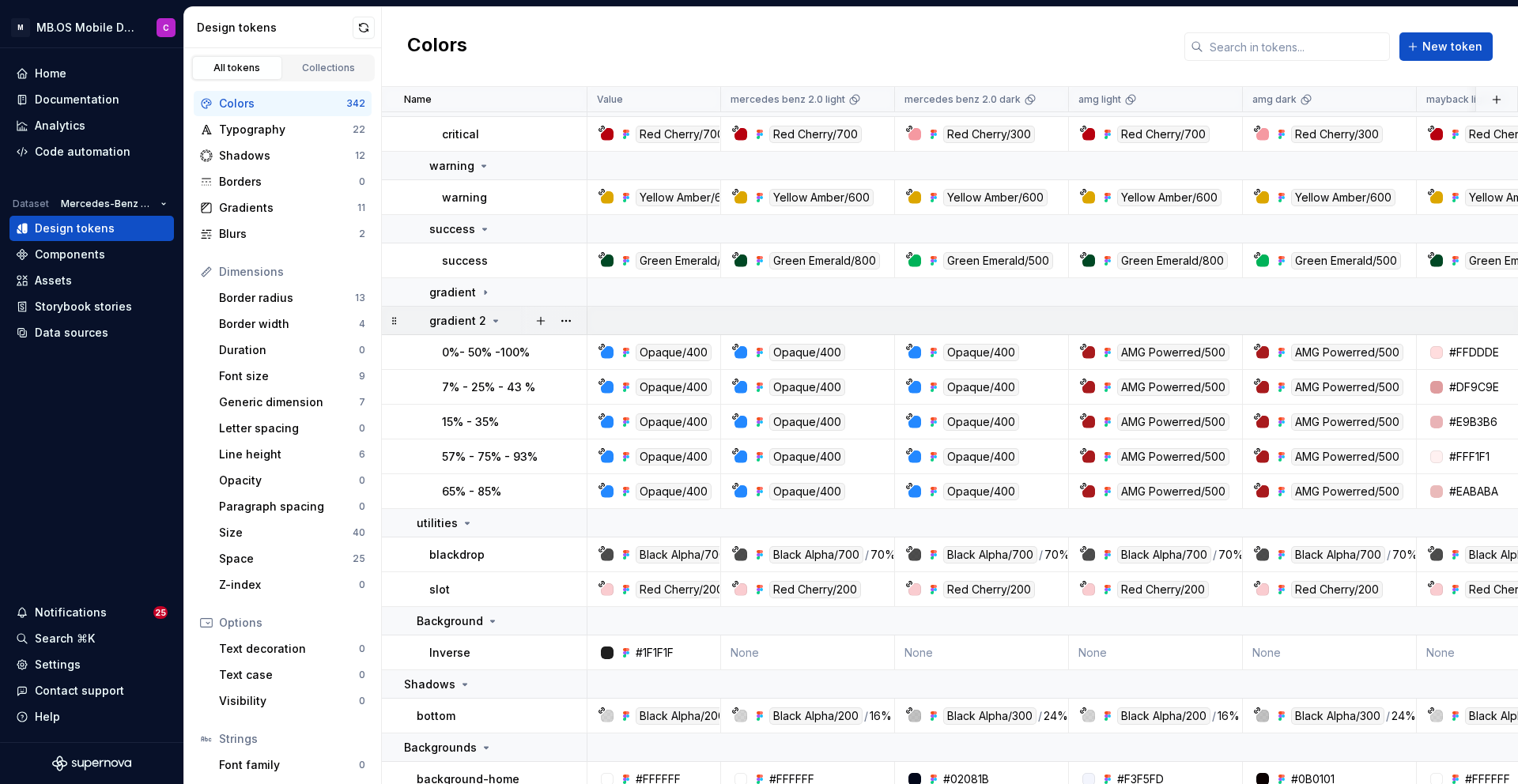
scroll to position [4606, 0]
click at [492, 316] on icon at bounding box center [495, 320] width 13 height 13
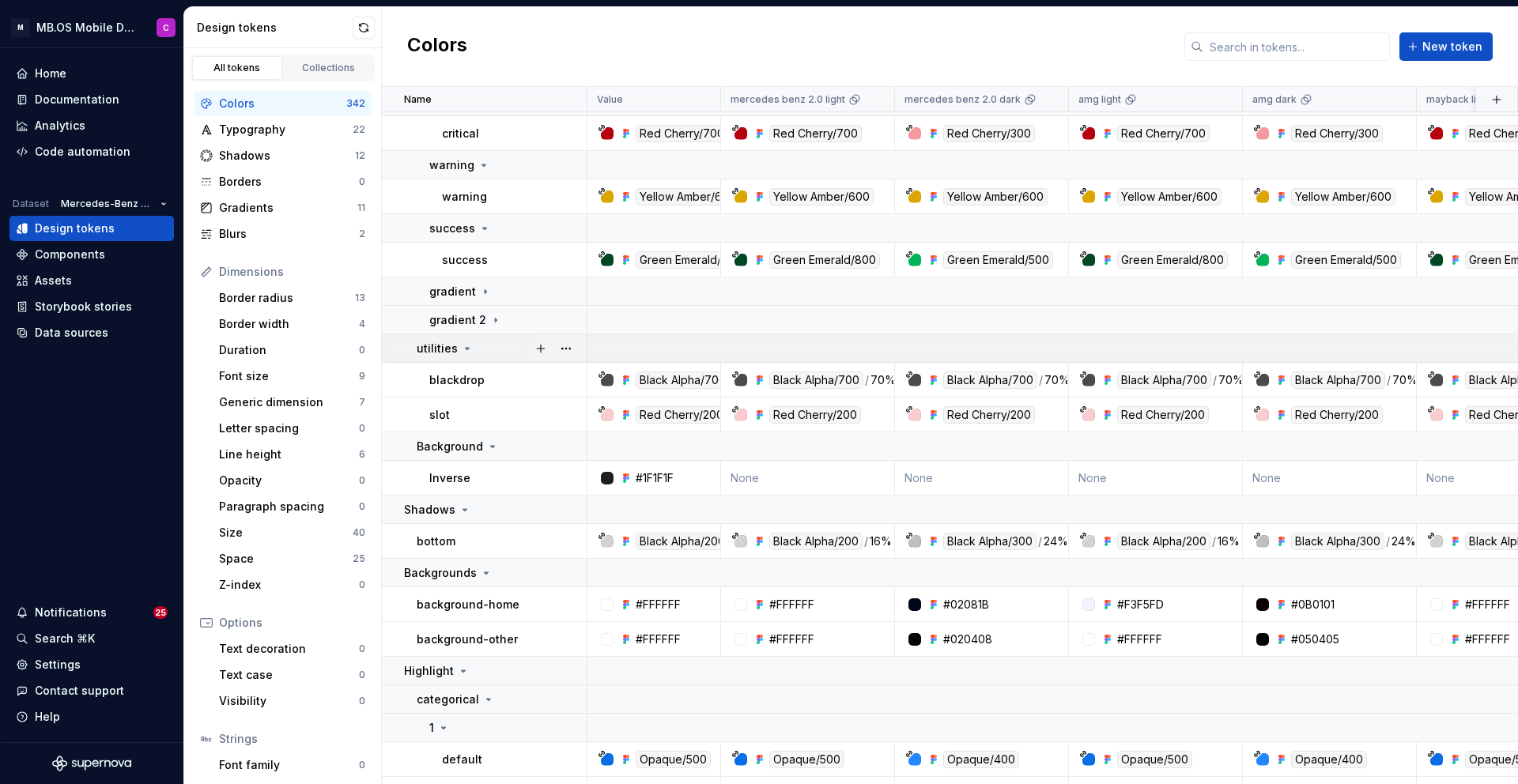
click at [471, 346] on div "utilities" at bounding box center [501, 348] width 170 height 16
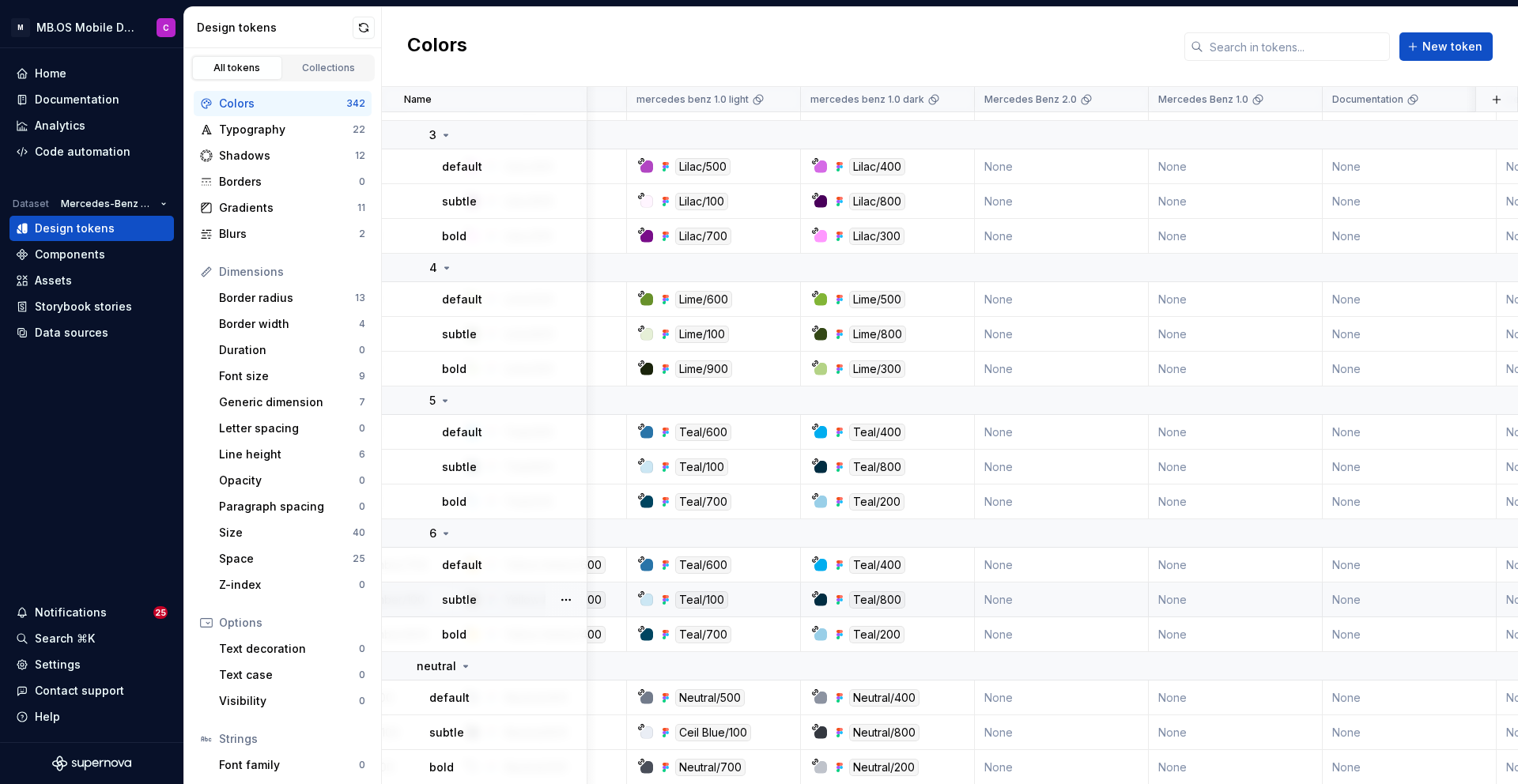
scroll to position [5394, 1141]
click at [358, 25] on button "button" at bounding box center [363, 28] width 23 height 23
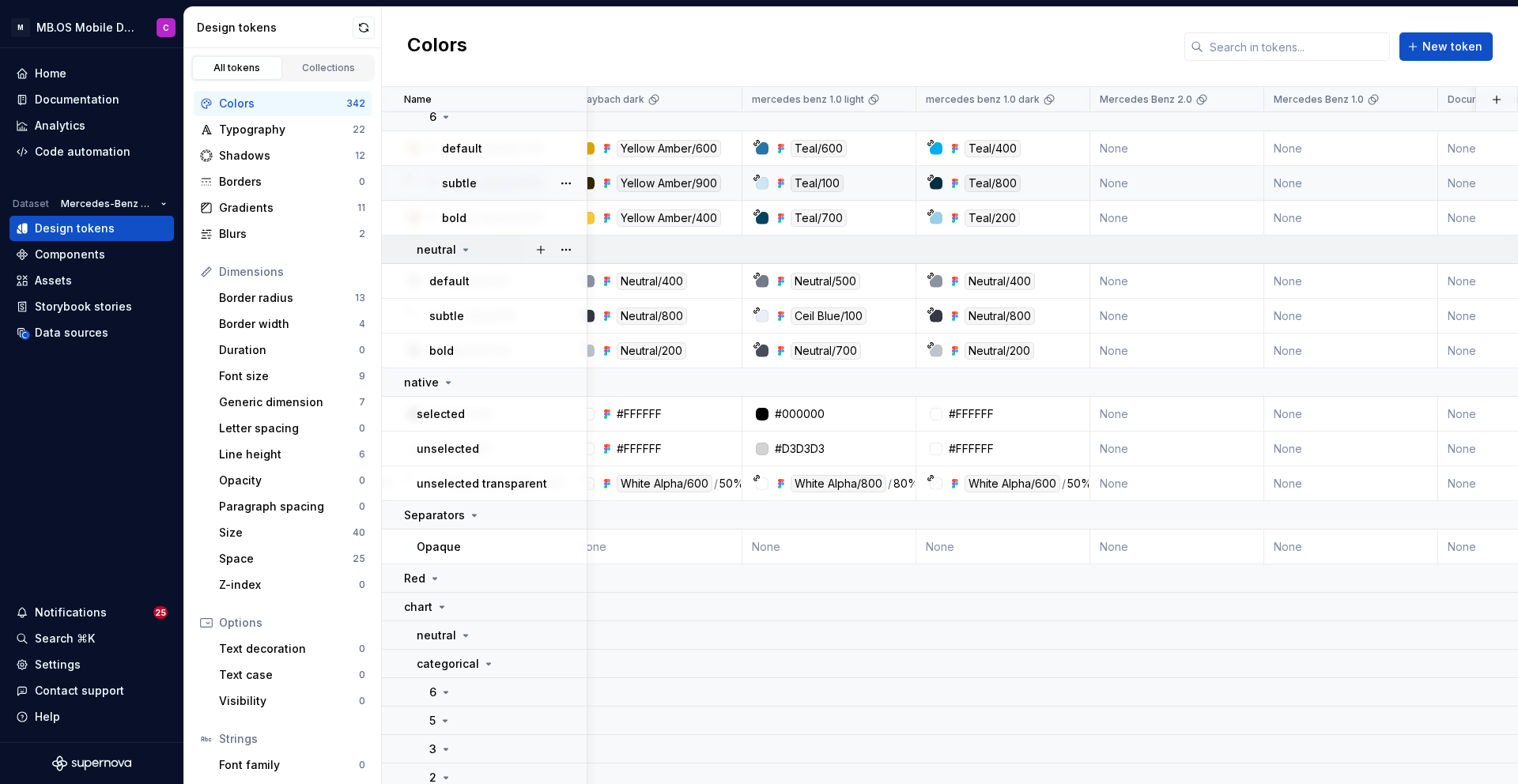
scroll to position [5816, 1022]
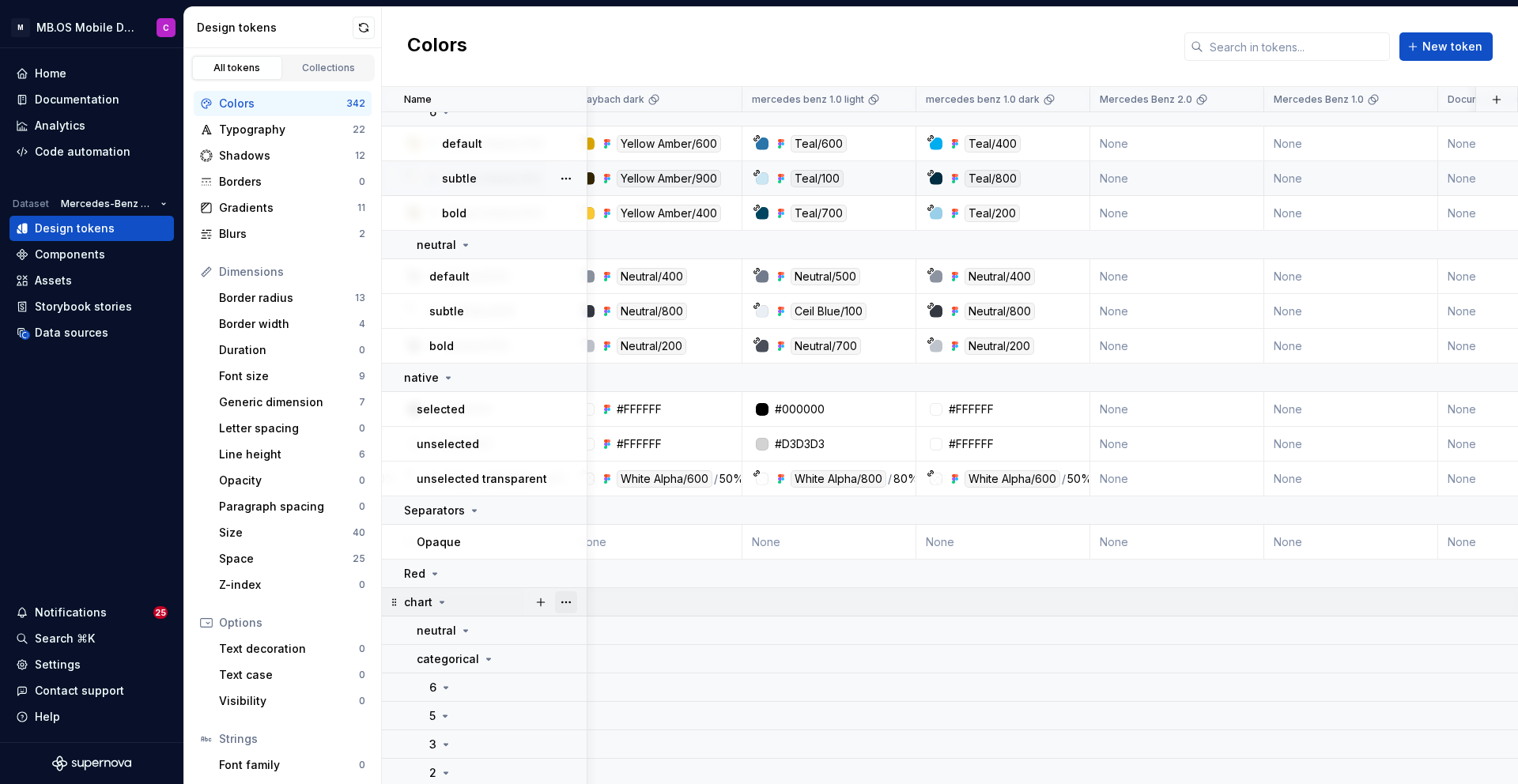
click at [569, 602] on button "button" at bounding box center [566, 602] width 23 height 23
click at [600, 569] on div "Delete group" at bounding box center [635, 571] width 103 height 16
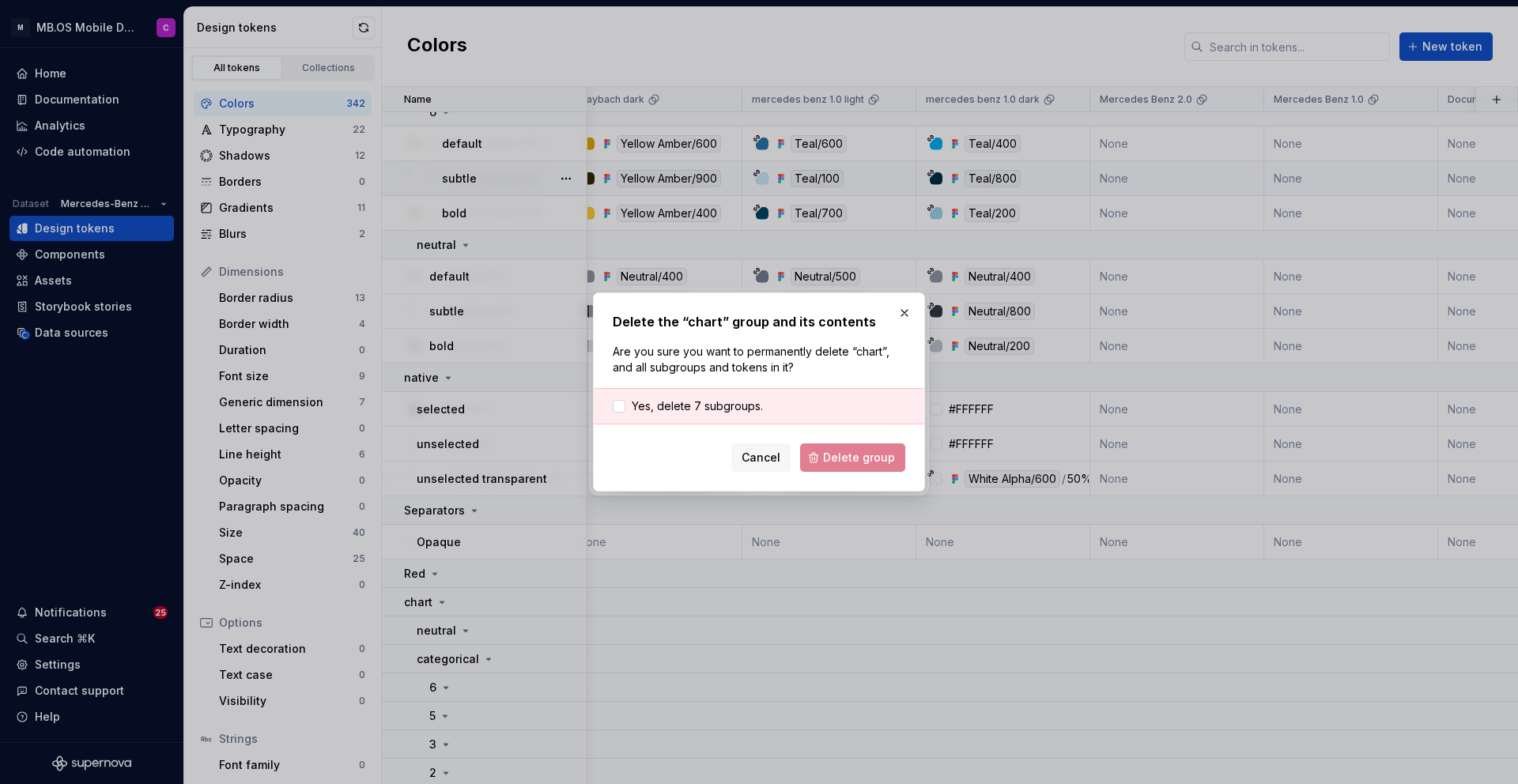
click at [680, 397] on div "Yes, delete 7 subgroups." at bounding box center [759, 407] width 331 height 37
click at [691, 408] on span "Yes, delete 7 subgroups." at bounding box center [696, 406] width 131 height 16
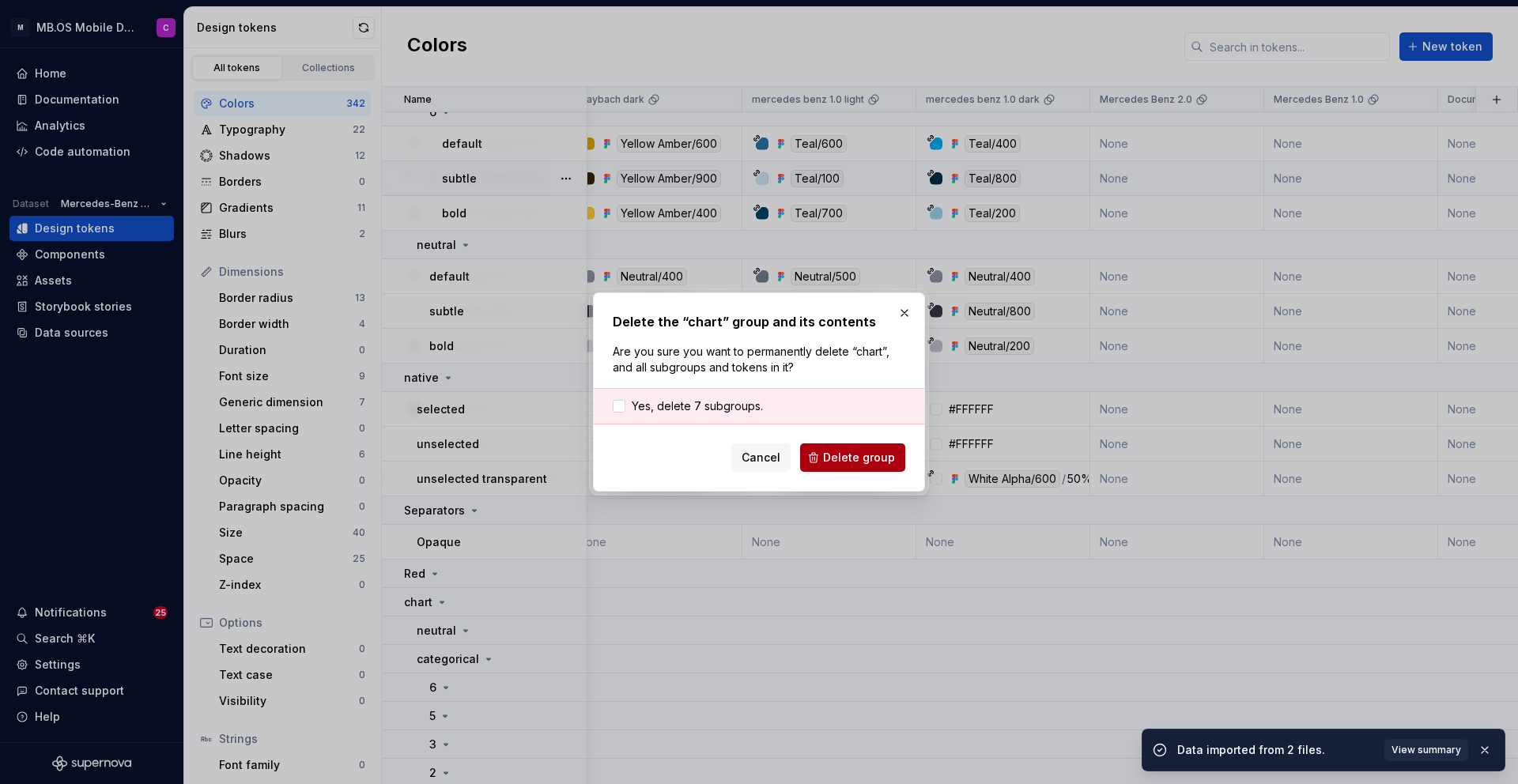
click at [872, 458] on span "Delete group" at bounding box center [859, 458] width 72 height 16
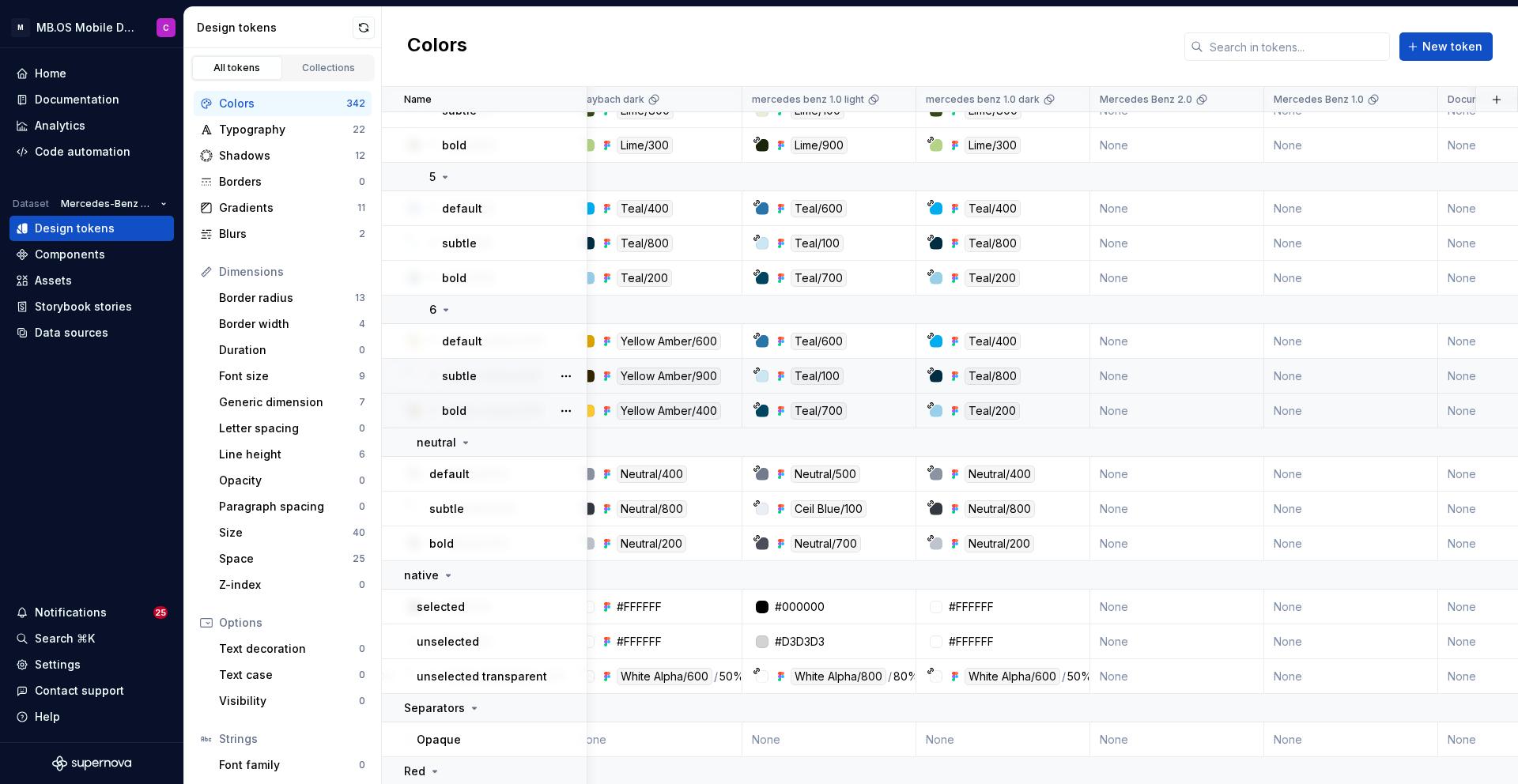
scroll to position [5595, 1022]
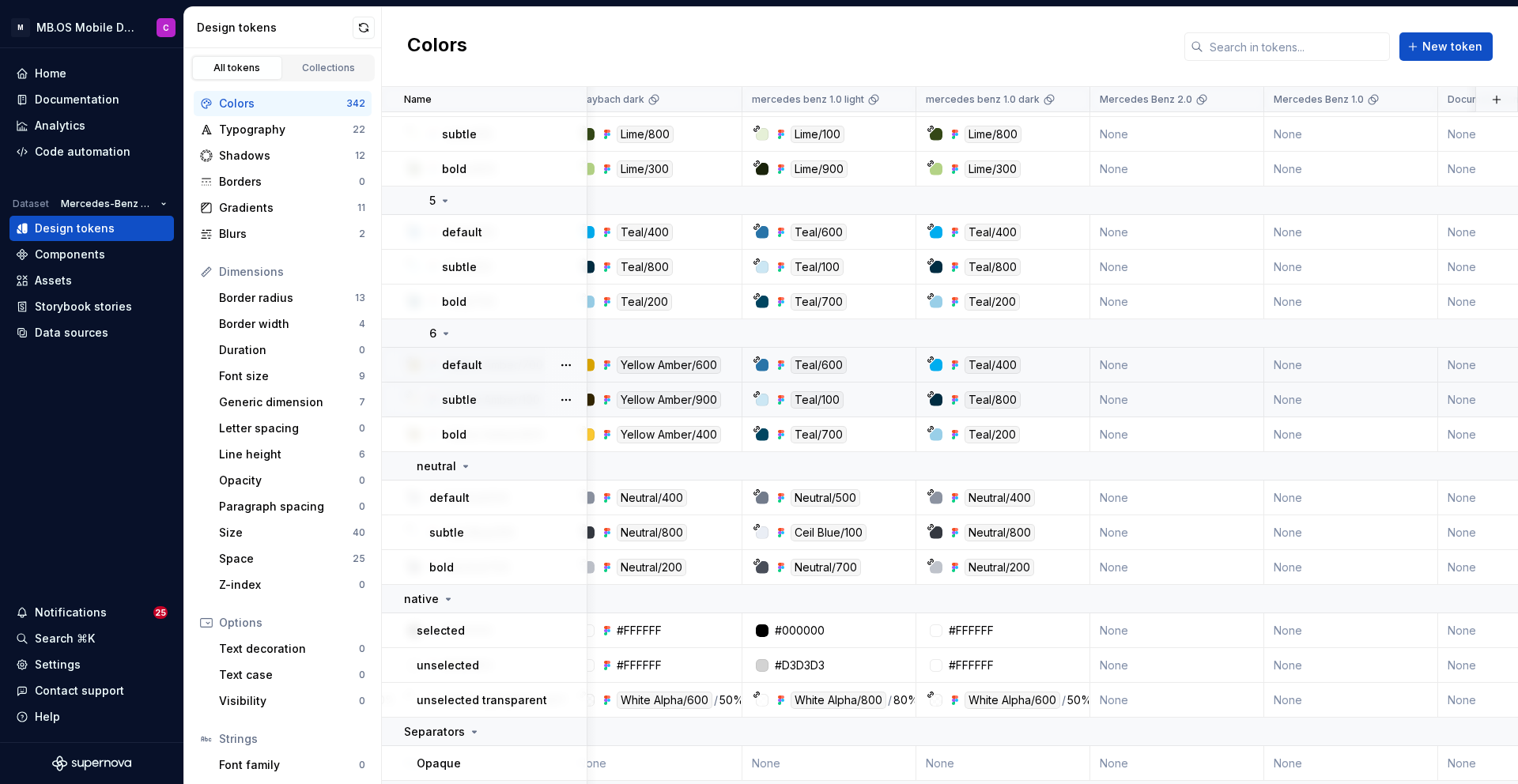
click at [696, 359] on div "Yellow Amber/600" at bounding box center [668, 365] width 104 height 18
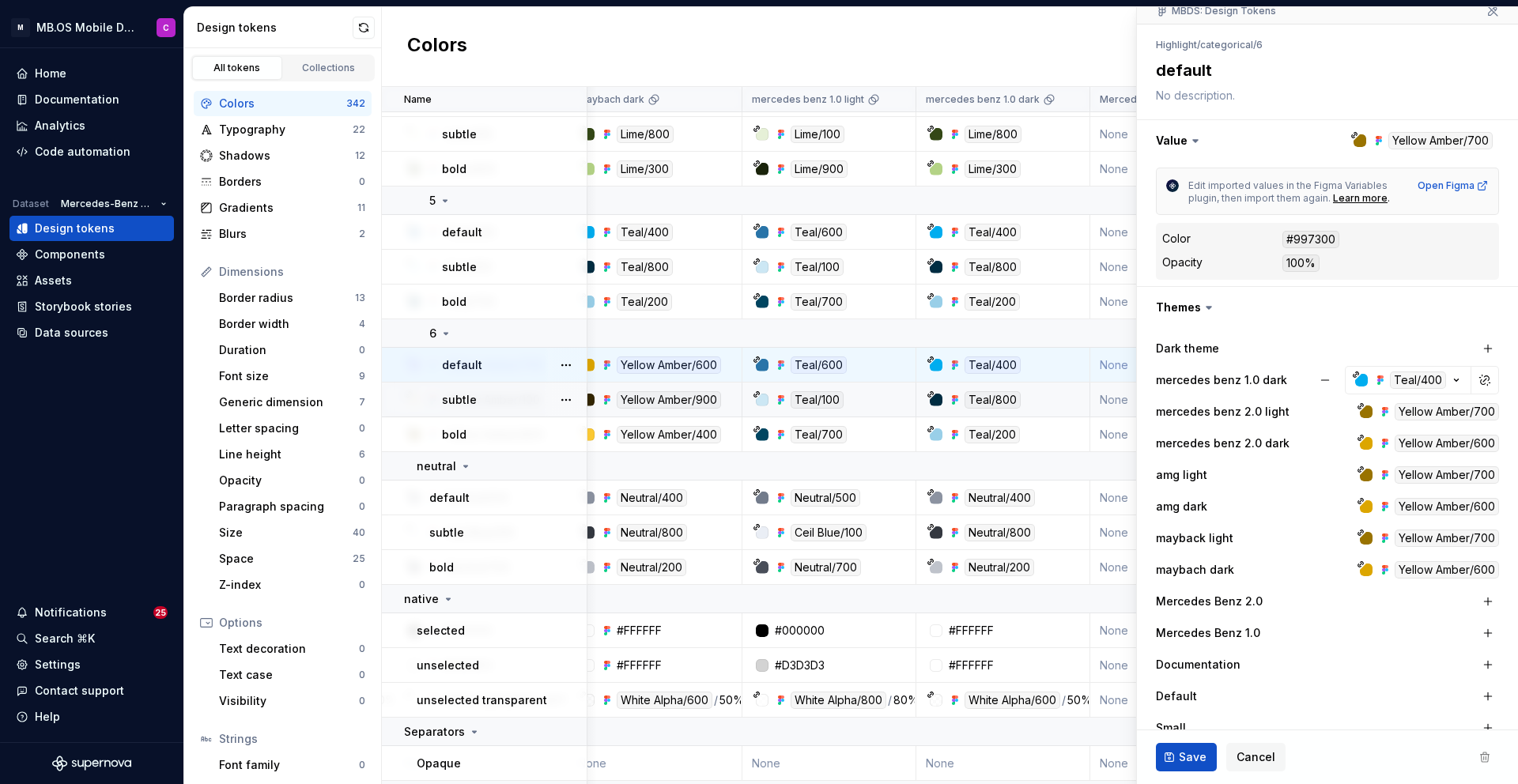
scroll to position [152, 0]
click at [1399, 372] on div "Teal/400" at bounding box center [1417, 379] width 56 height 18
click at [1444, 372] on span "Teal/400" at bounding box center [1417, 379] width 56 height 18
click at [1459, 377] on icon "button" at bounding box center [1455, 379] width 16 height 16
click at [1352, 370] on icon "button" at bounding box center [1355, 373] width 8 height 8
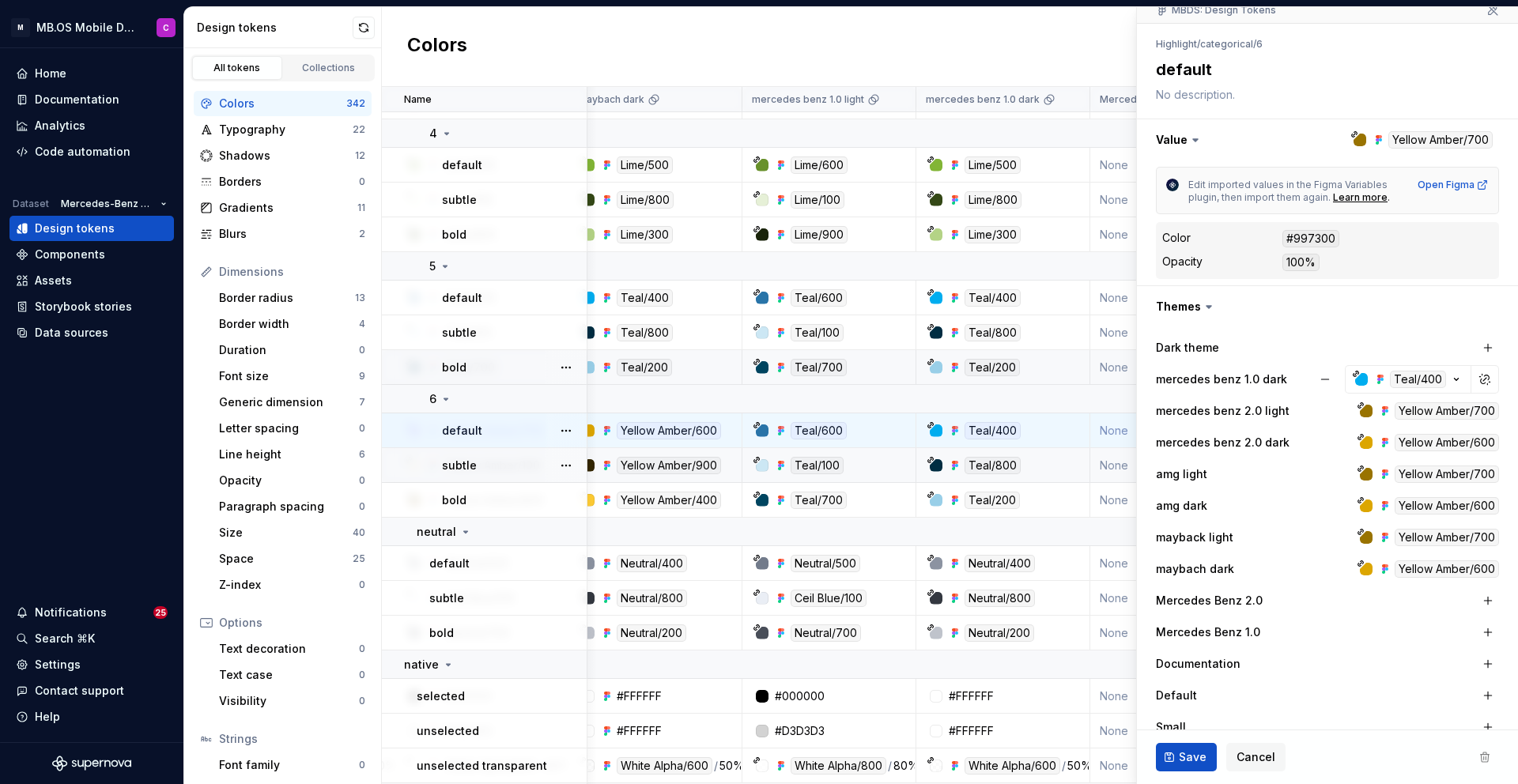
scroll to position [5530, 1022]
click at [1061, 435] on div "Teal/400" at bounding box center [1008, 430] width 162 height 18
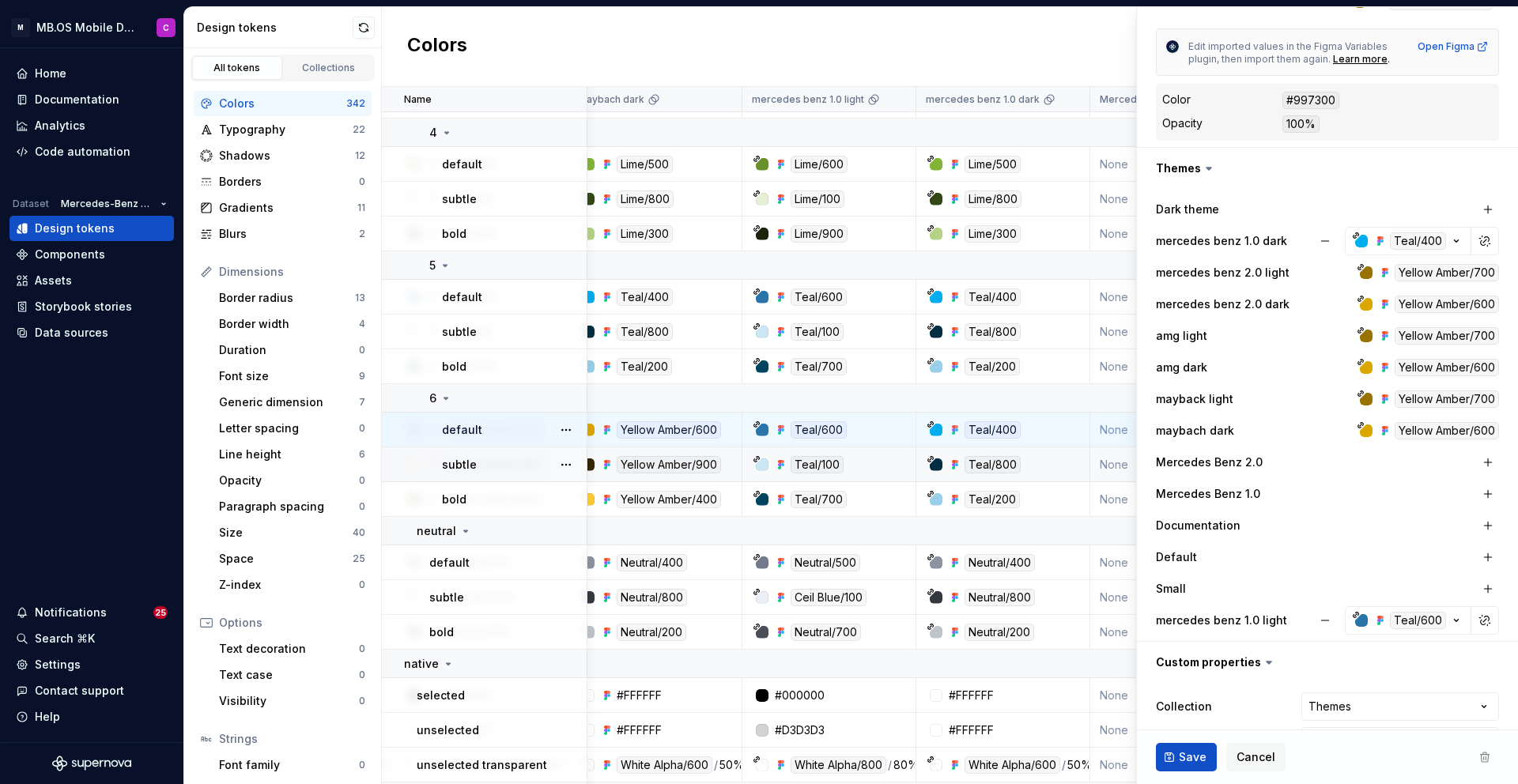
scroll to position [296, 0]
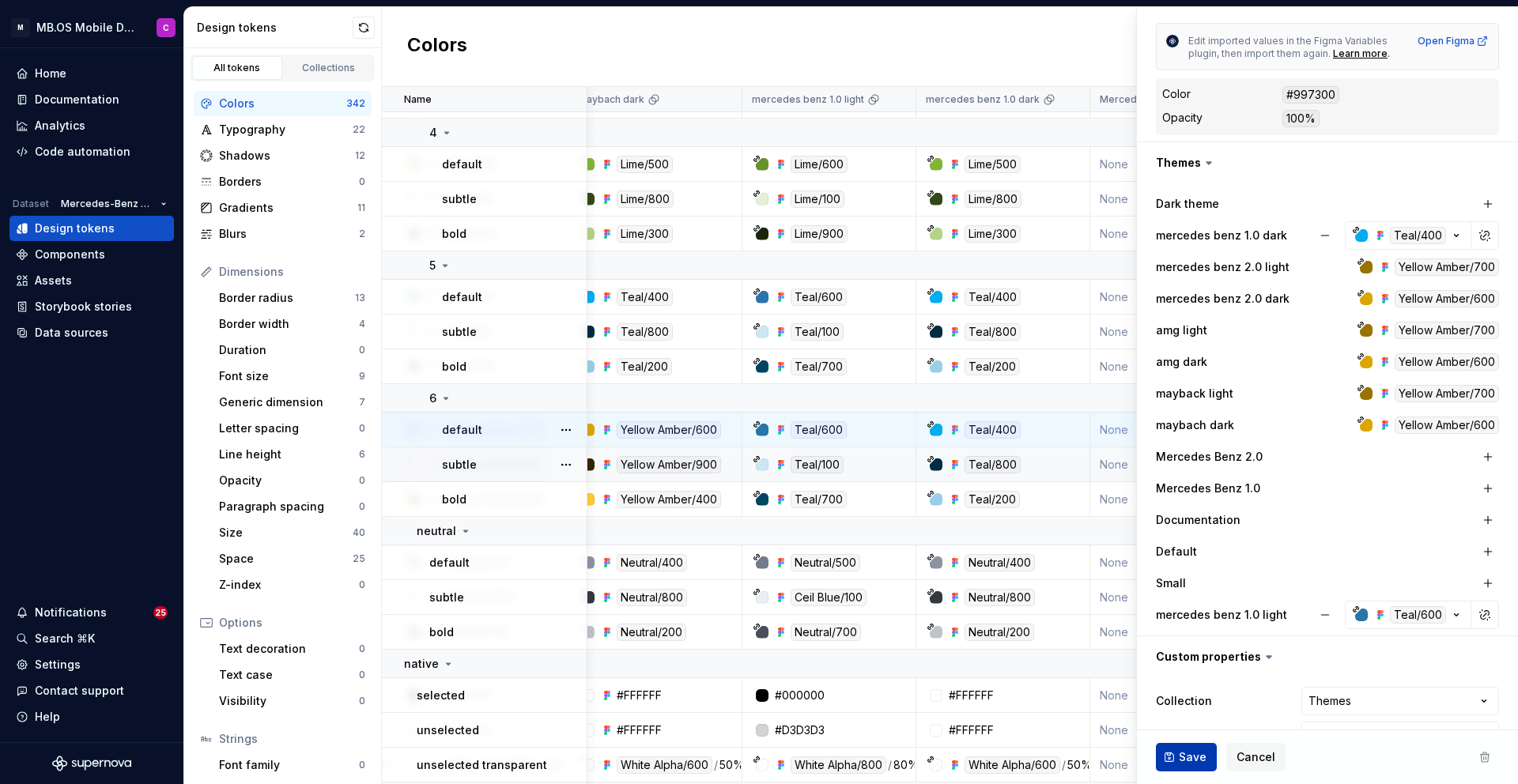
click at [1185, 757] on span "Save" at bounding box center [1192, 756] width 28 height 16
type textarea "*"
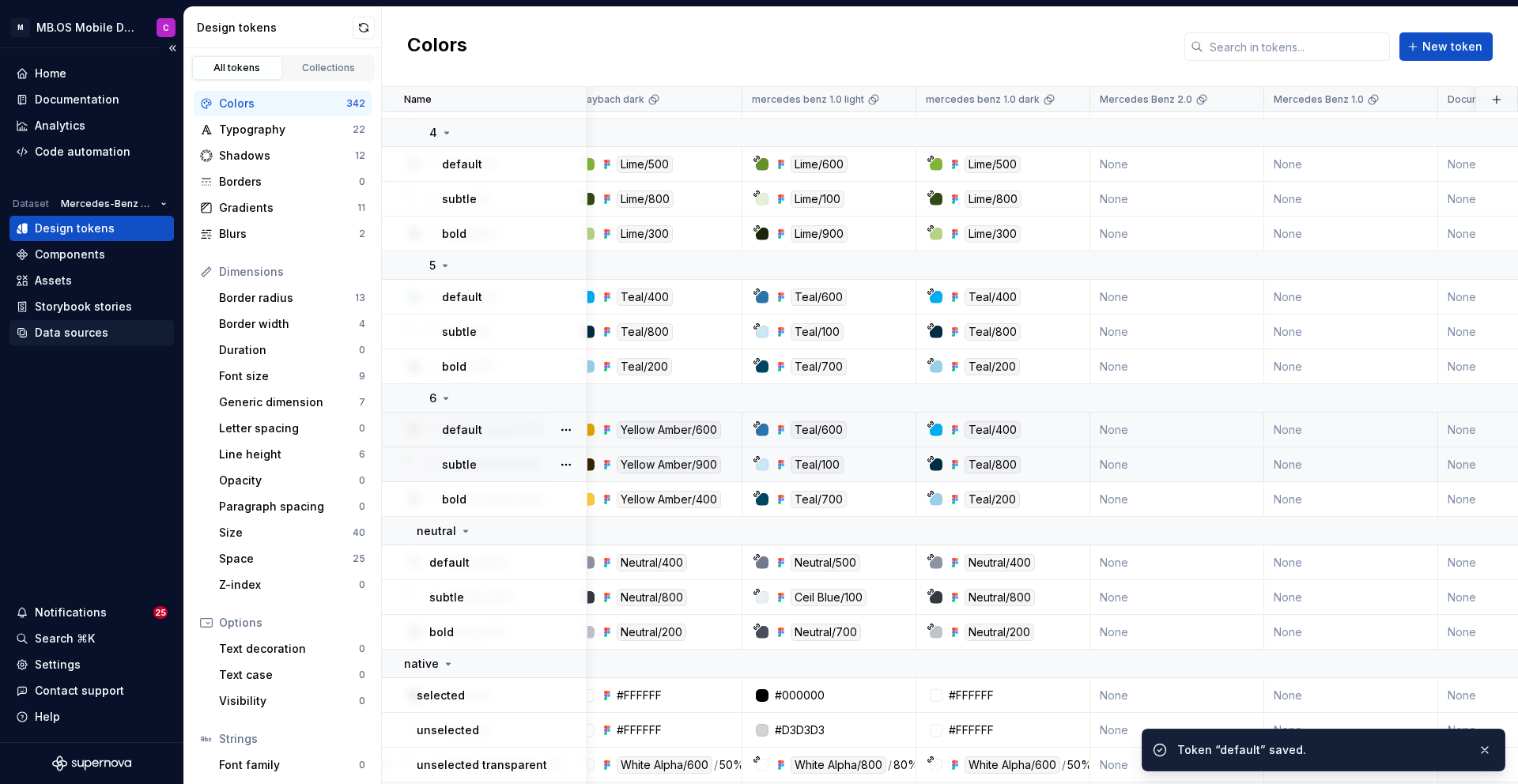
click at [75, 328] on div "Data sources" at bounding box center [72, 332] width 73 height 16
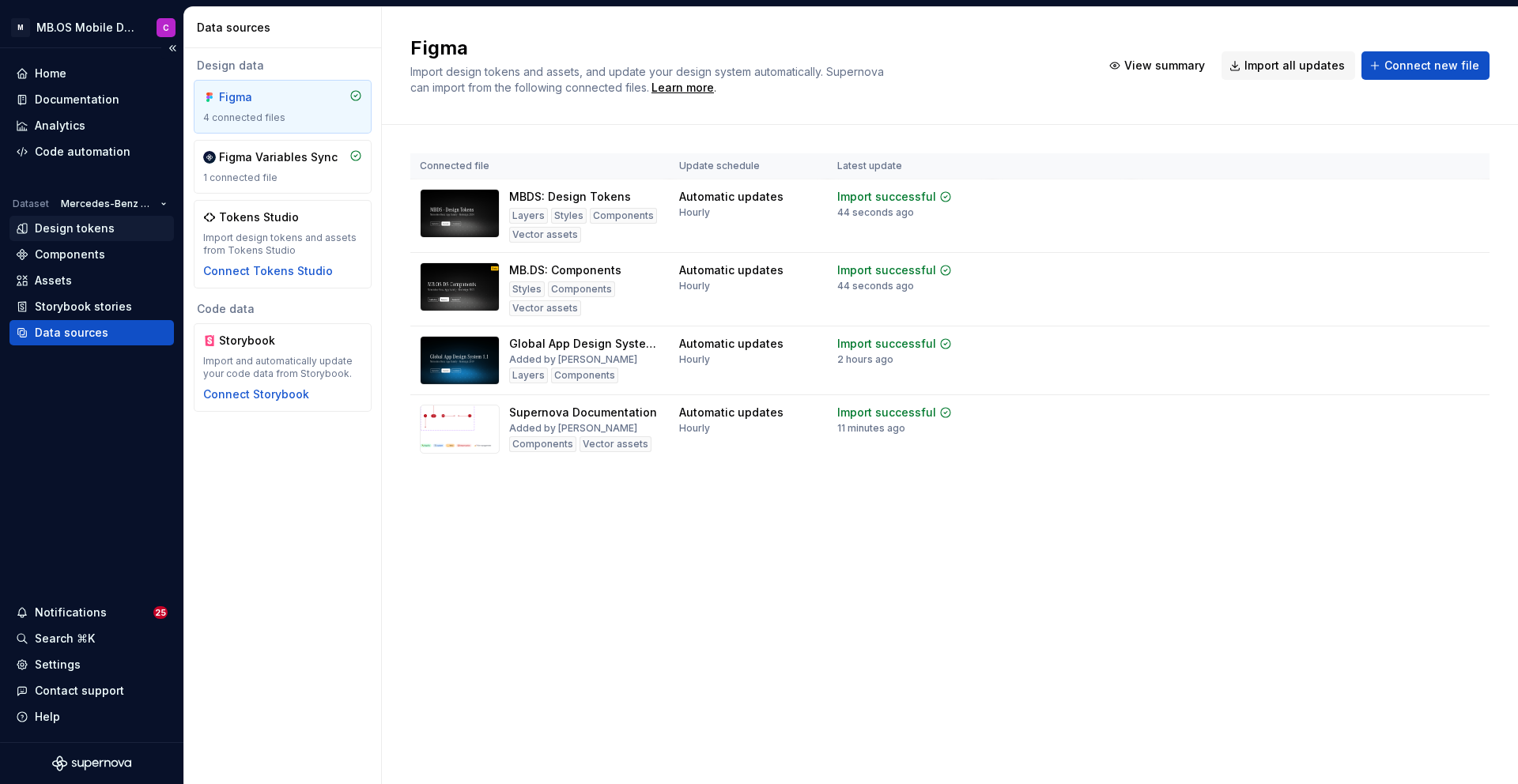
click at [69, 223] on div "Design tokens" at bounding box center [75, 228] width 80 height 16
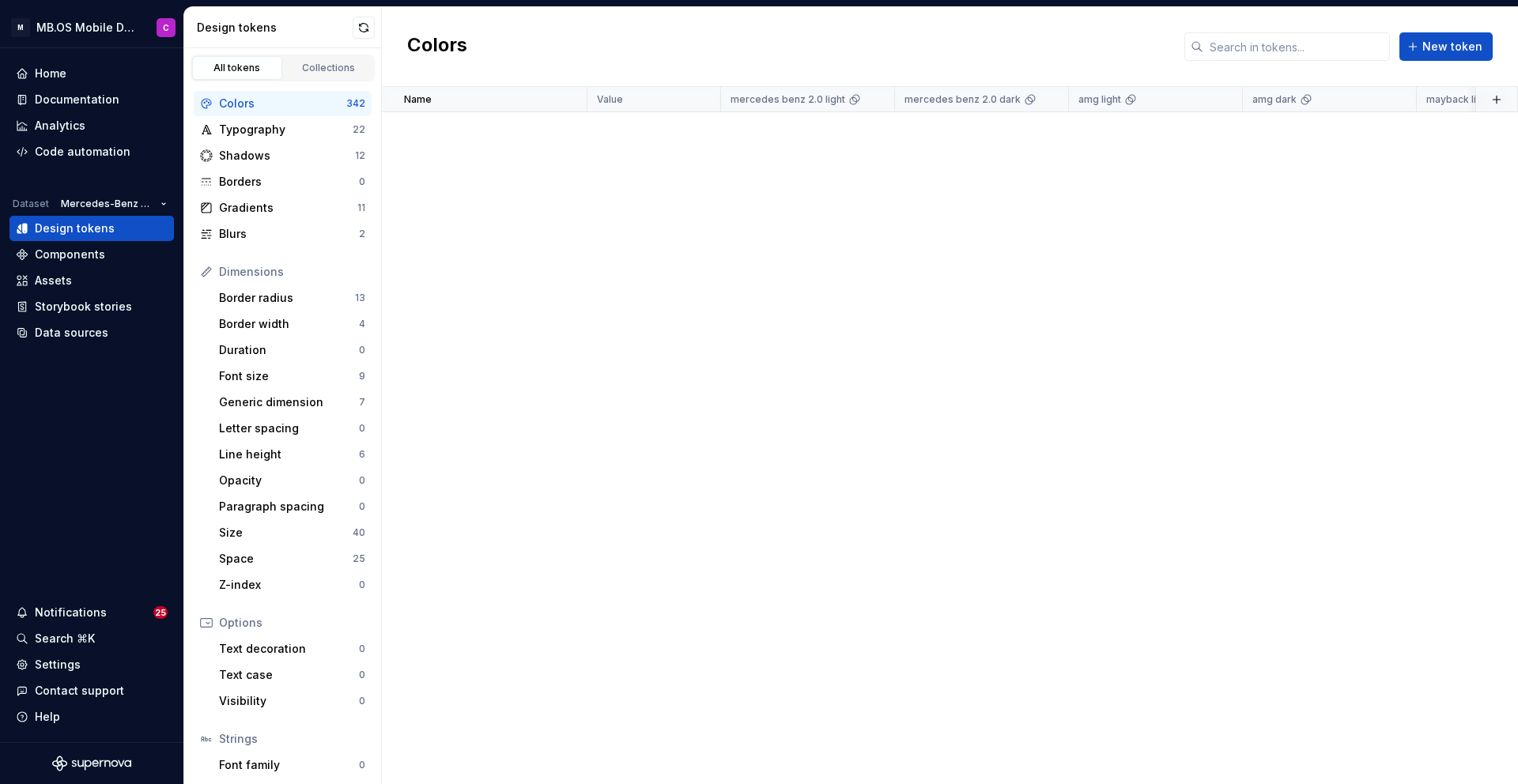
scroll to position [7708, 0]
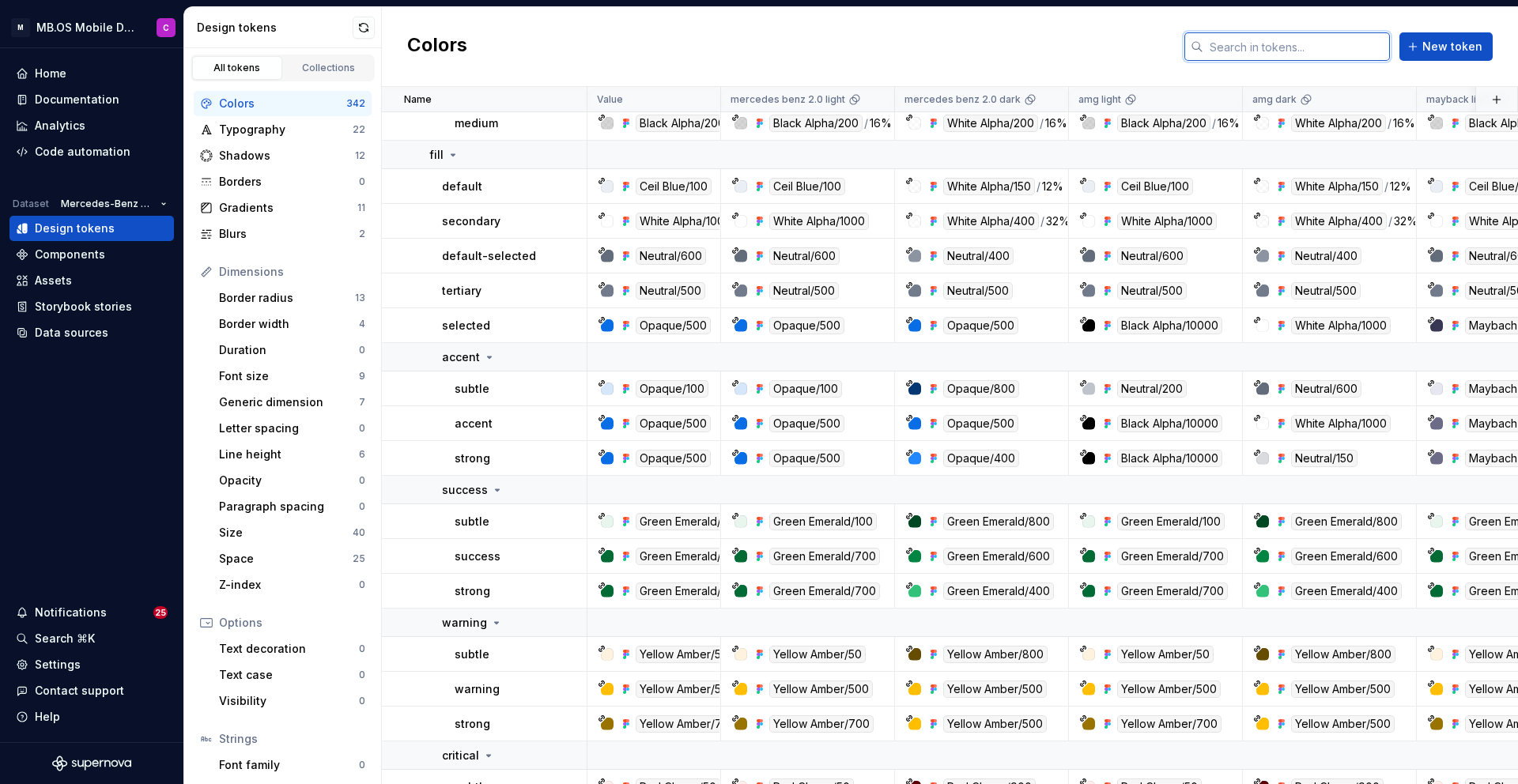
click at [1253, 47] on input "text" at bounding box center [1296, 47] width 186 height 28
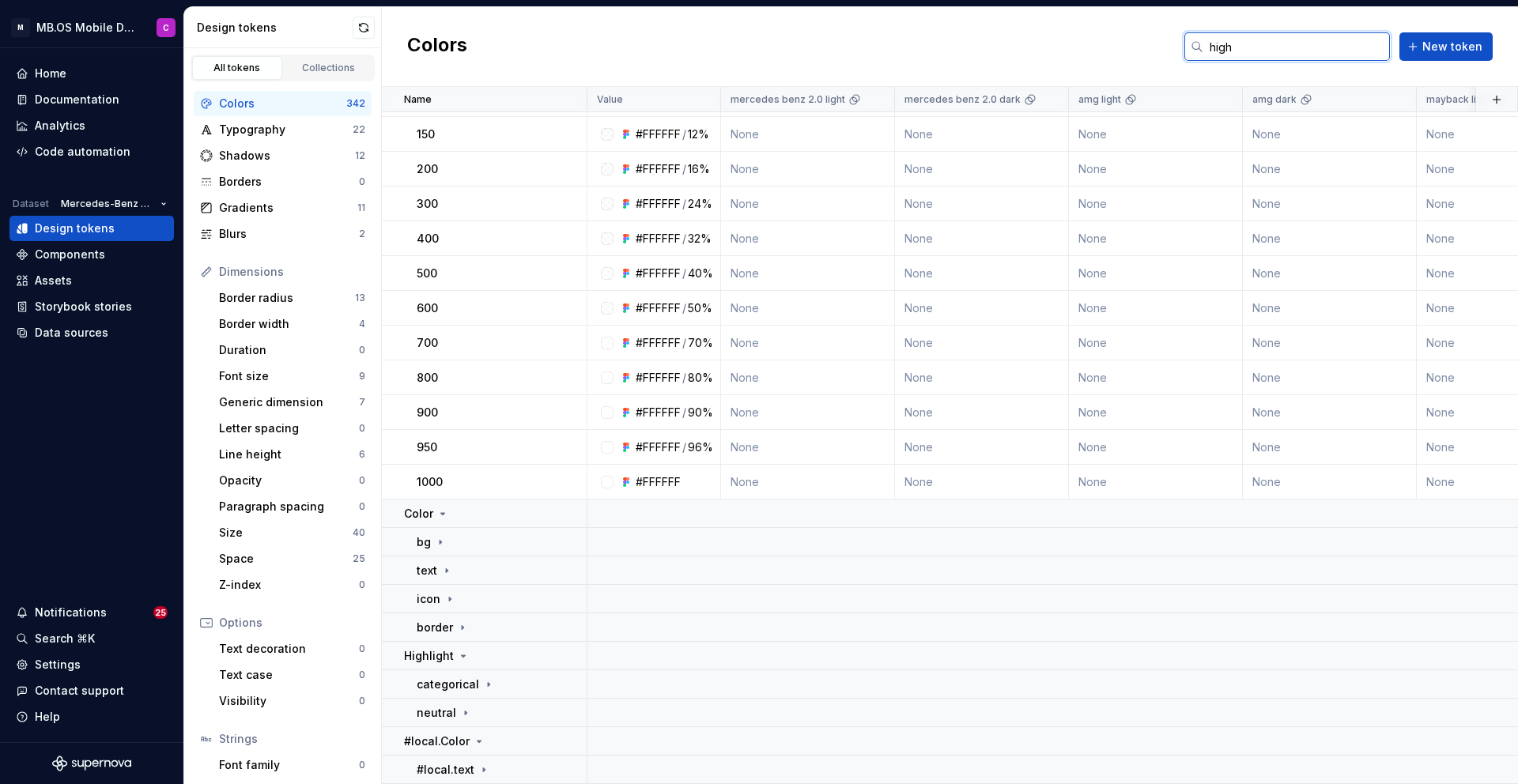
scroll to position [0, 0]
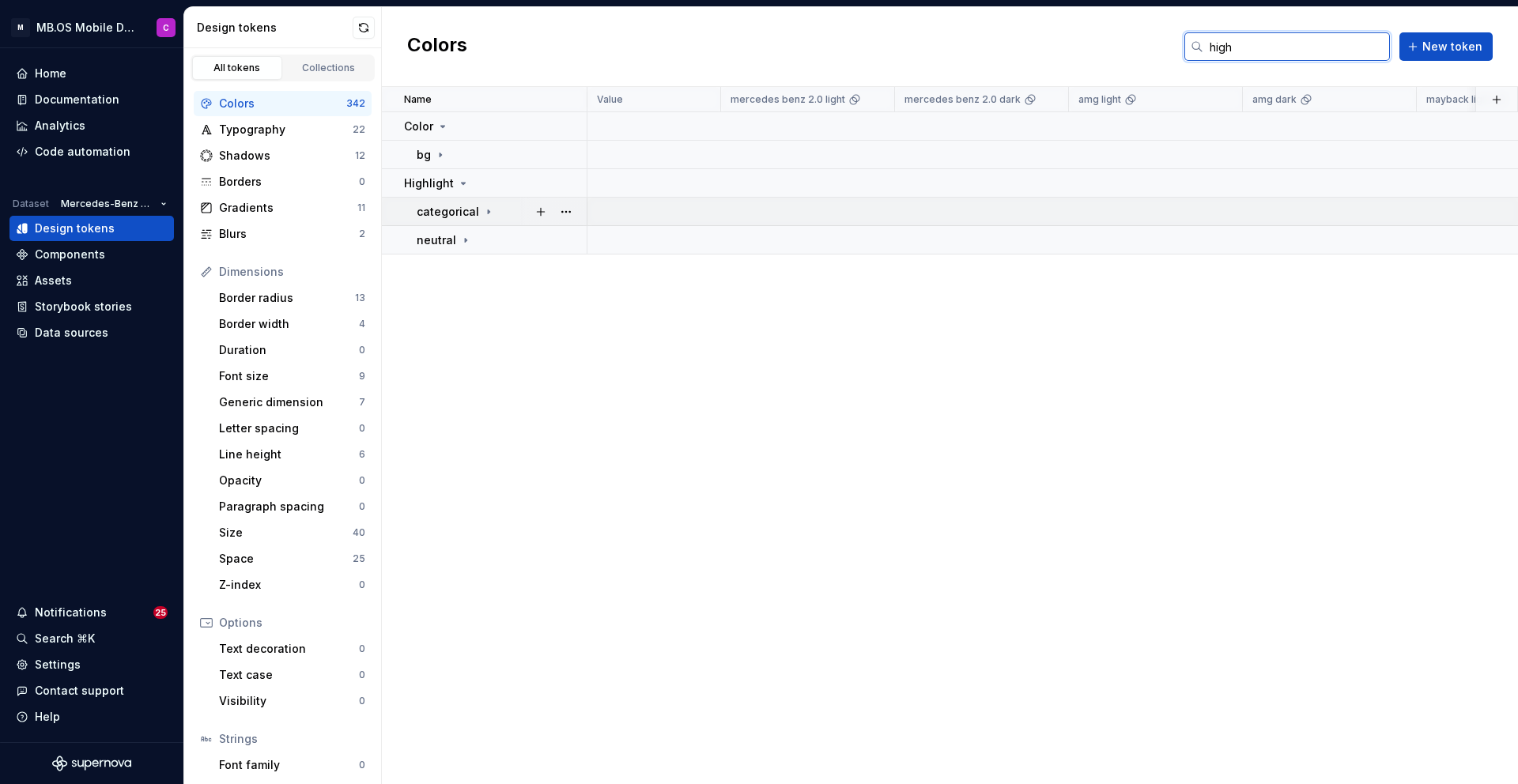
type input "high"
click at [493, 206] on div "categorical" at bounding box center [501, 211] width 170 height 16
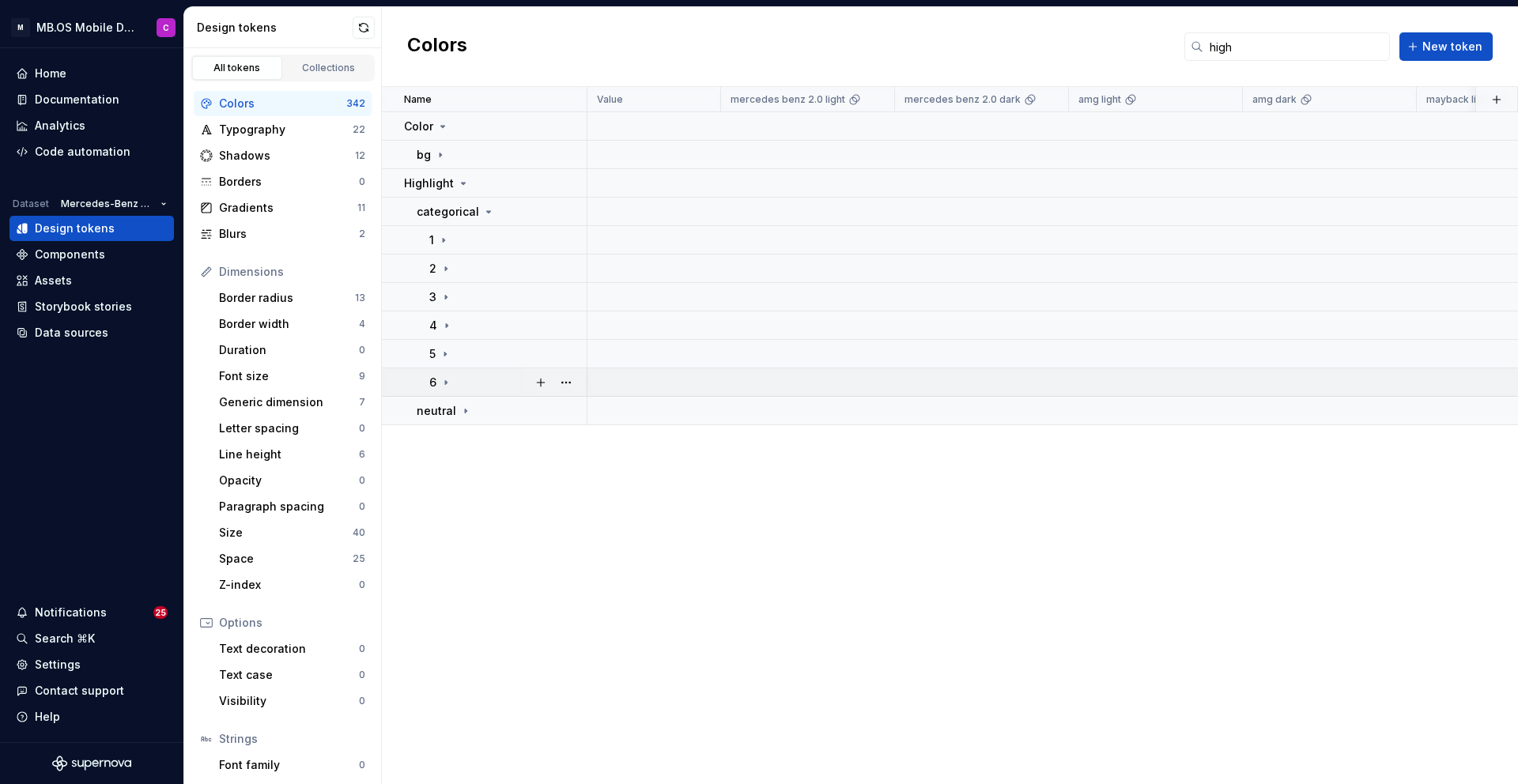
click at [459, 387] on div "6" at bounding box center [507, 382] width 156 height 16
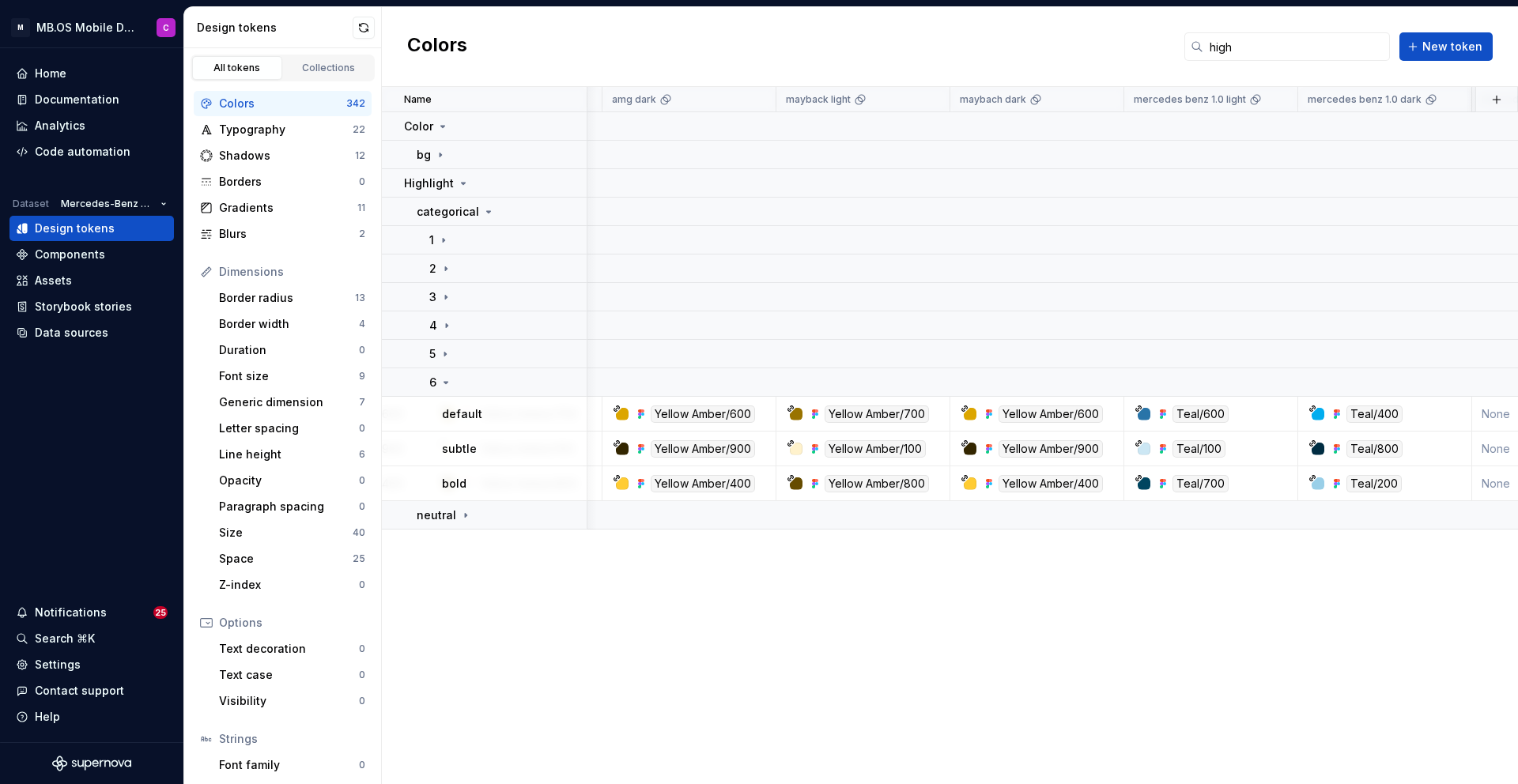
scroll to position [0, 655]
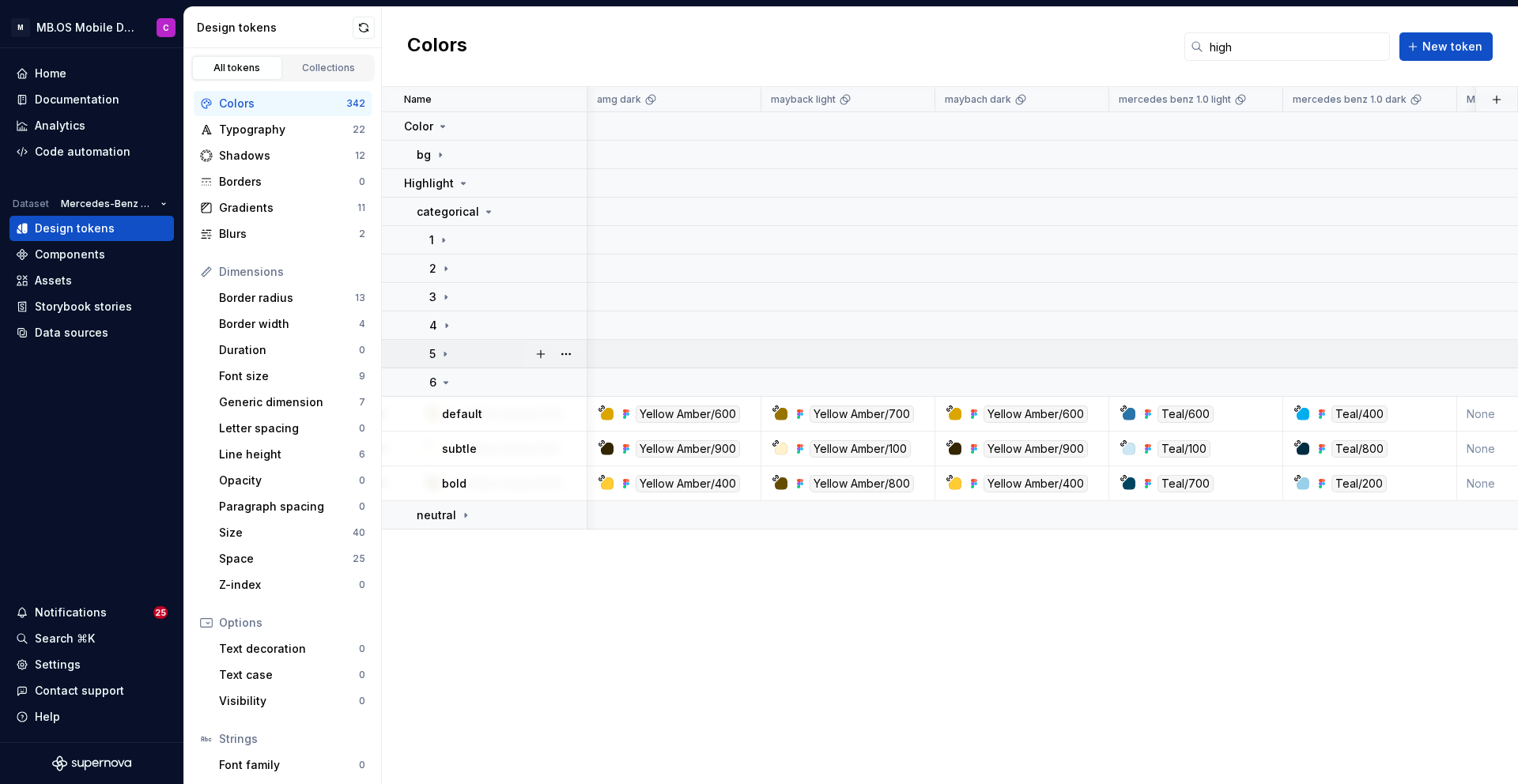
click at [443, 341] on td "5" at bounding box center [484, 354] width 205 height 28
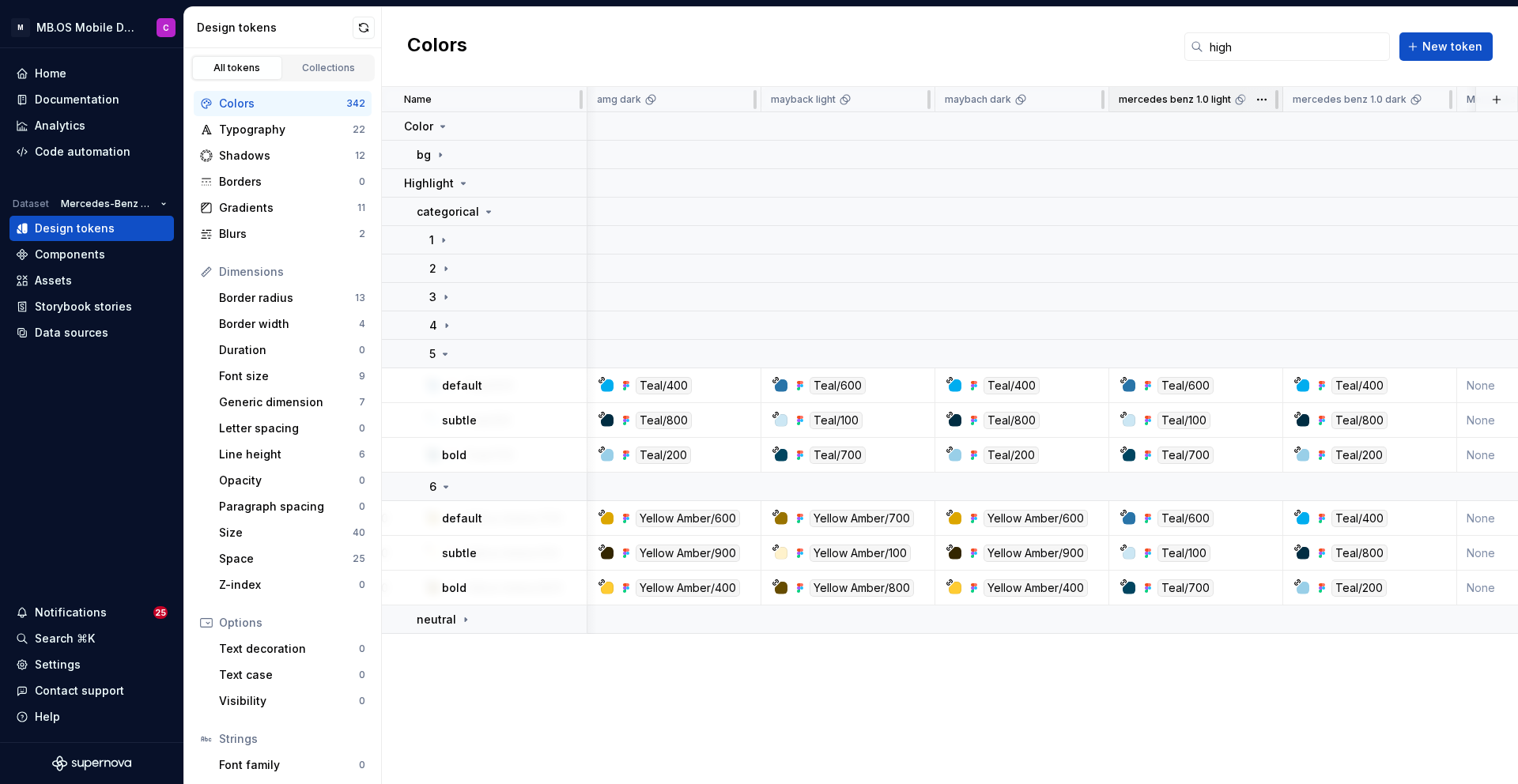
click at [1241, 103] on span at bounding box center [1261, 99] width 41 height 24
click at [1263, 99] on html "M MB.OS Mobile Design System C Home Documentation Analytics Code automation Dat…" at bounding box center [759, 392] width 1518 height 784
click at [1213, 99] on html "M MB.OS Mobile Design System C Home Documentation Analytics Code automation Dat…" at bounding box center [759, 392] width 1518 height 784
click at [1197, 512] on div "Teal/600" at bounding box center [1185, 518] width 56 height 18
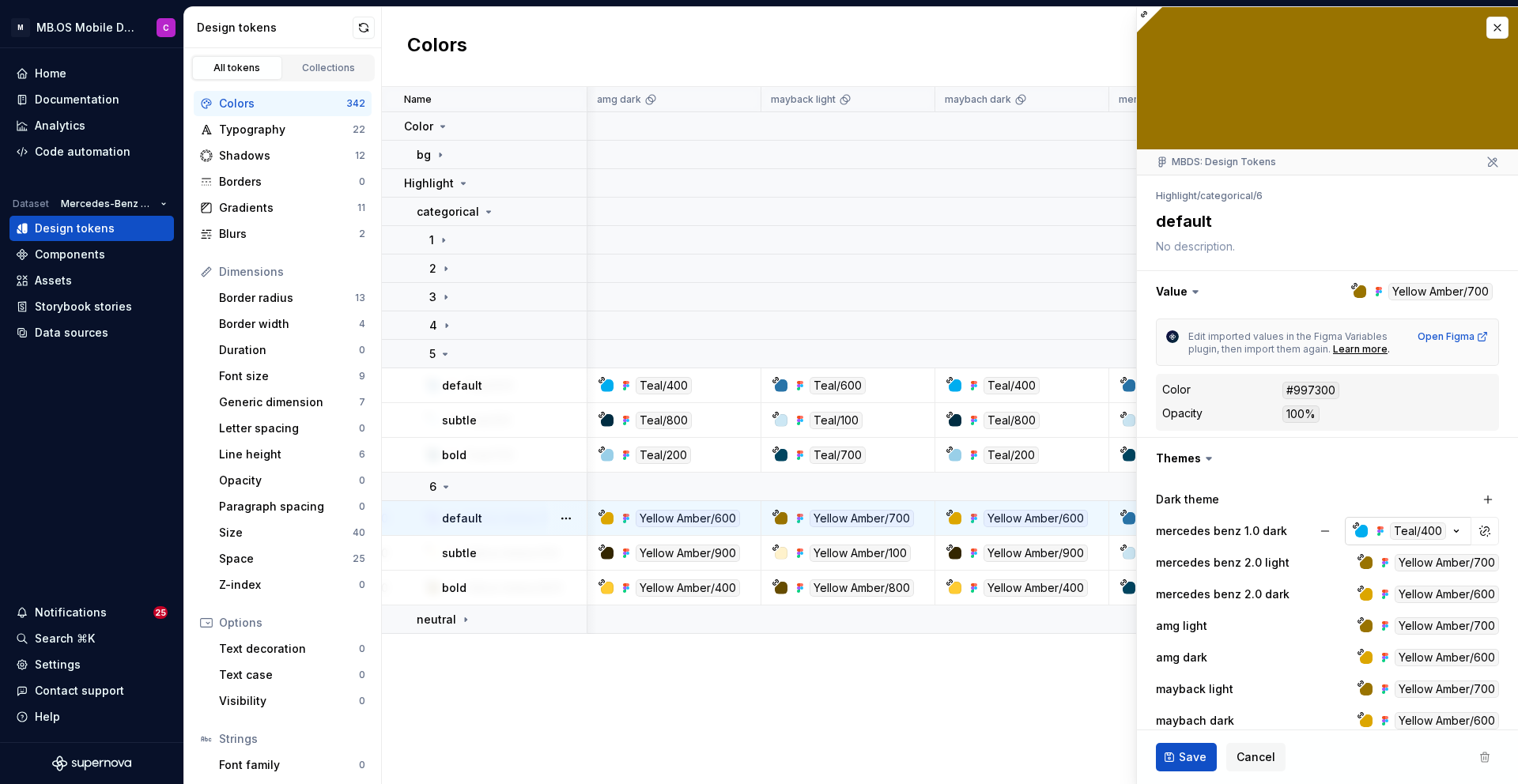
click at [1404, 528] on div "Teal/400" at bounding box center [1417, 531] width 56 height 18
click at [1379, 531] on icon "button" at bounding box center [1379, 531] width 3 height 3
click at [1481, 532] on button "button" at bounding box center [1485, 531] width 23 height 23
type textarea "*"
click at [1455, 529] on icon "button" at bounding box center [1455, 531] width 16 height 16
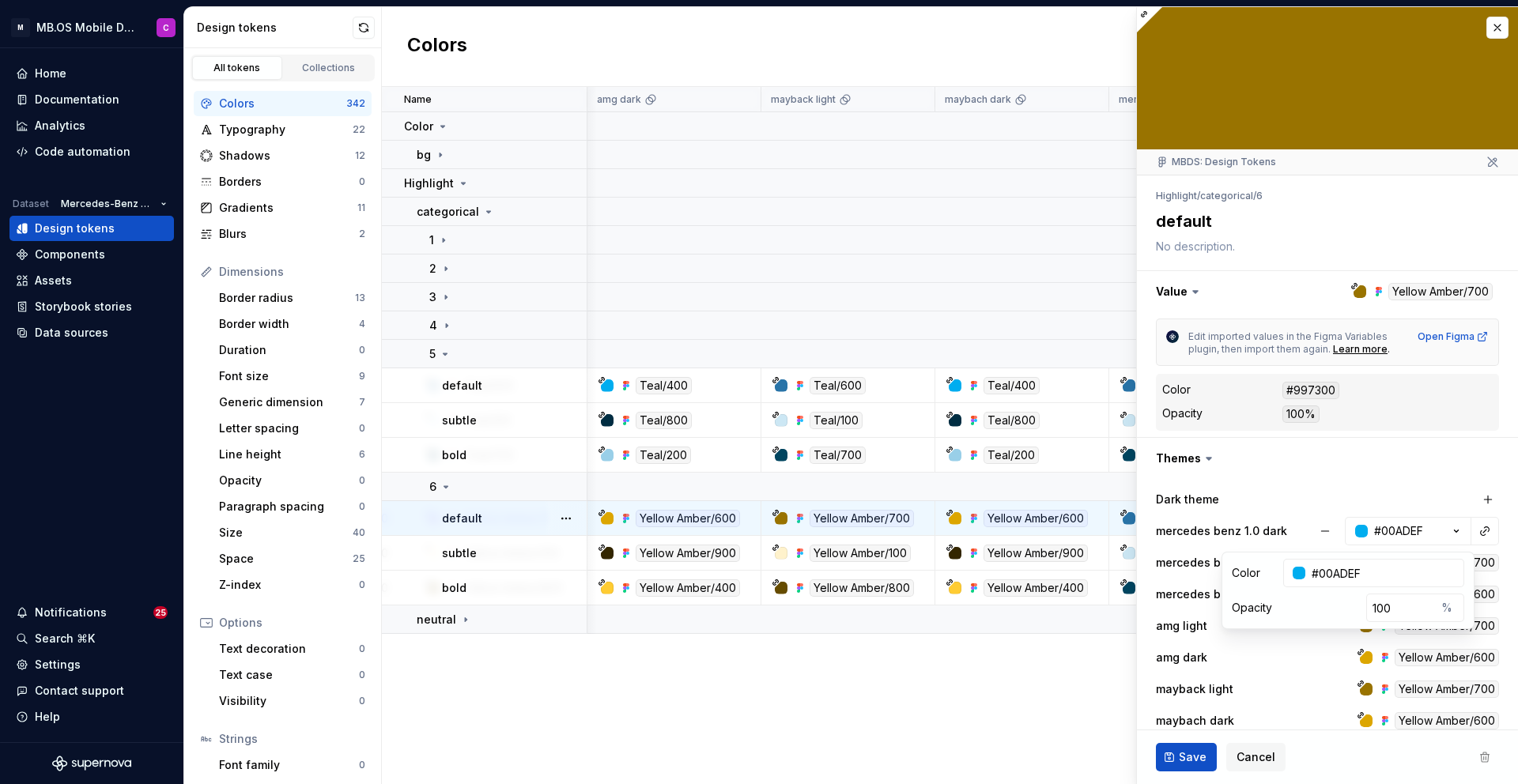
click at [1301, 503] on div "Dark theme" at bounding box center [1234, 499] width 158 height 16
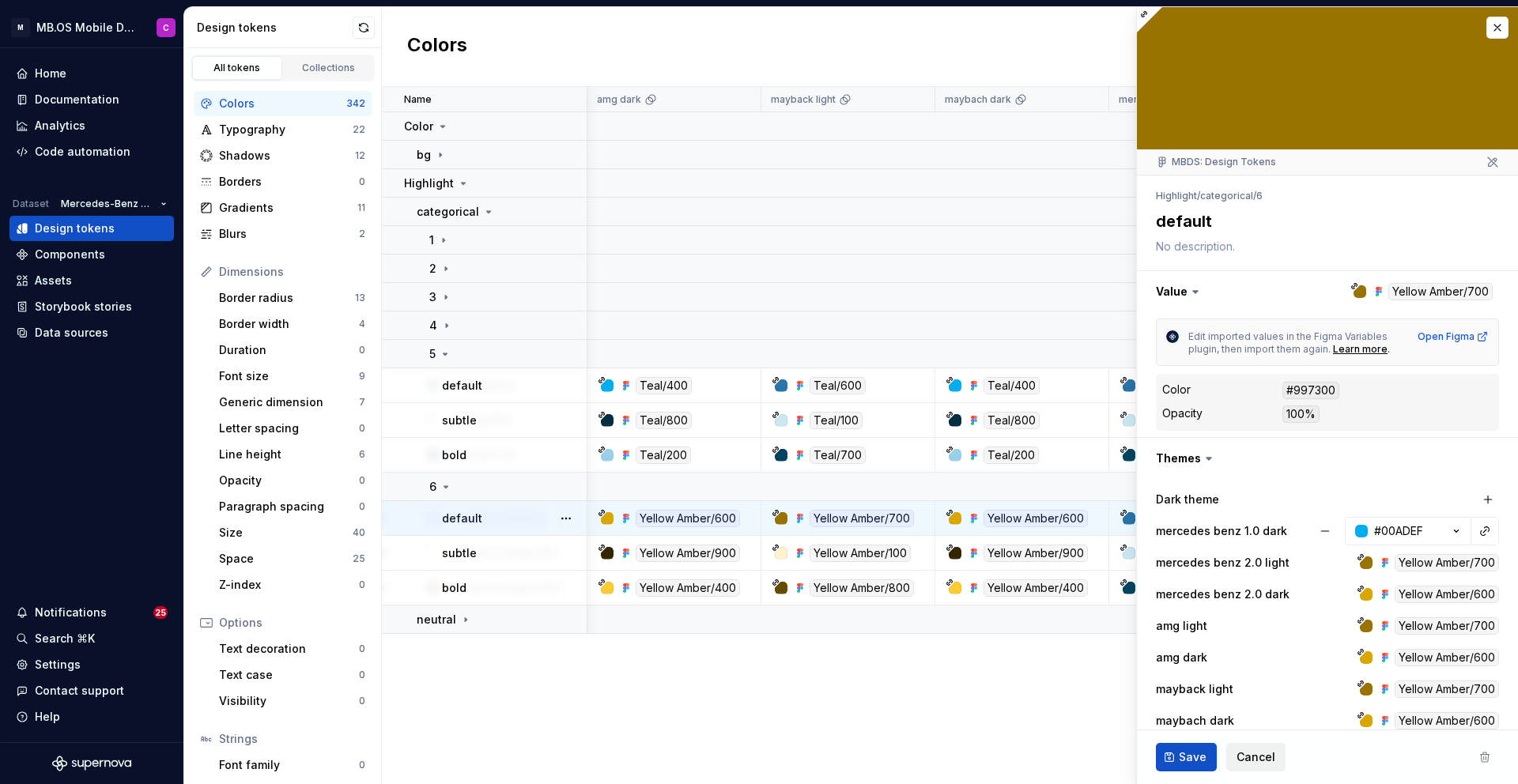
click at [1249, 757] on span "Cancel" at bounding box center [1256, 756] width 38 height 16
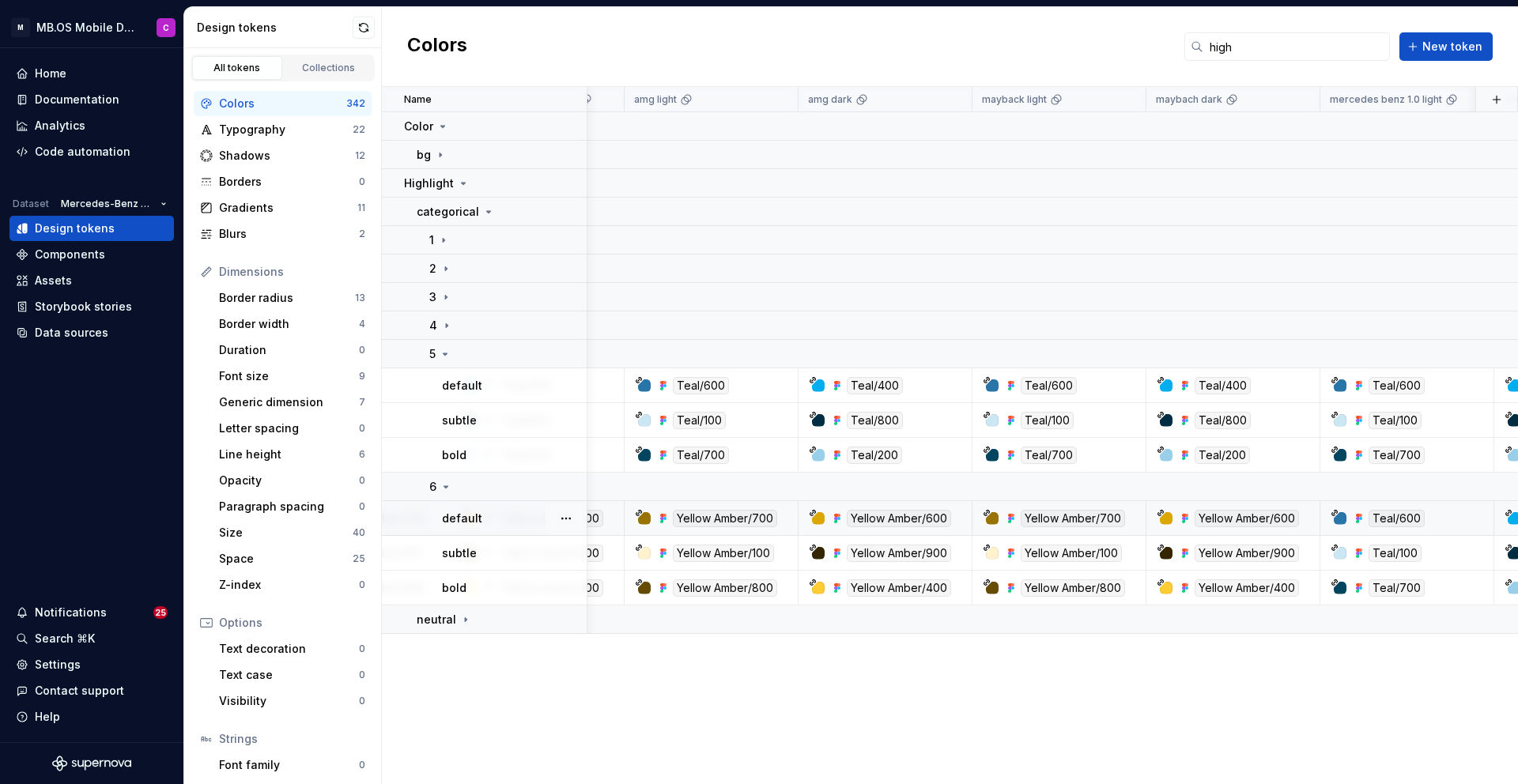
scroll to position [0, 444]
